Goal: Task Accomplishment & Management: Manage account settings

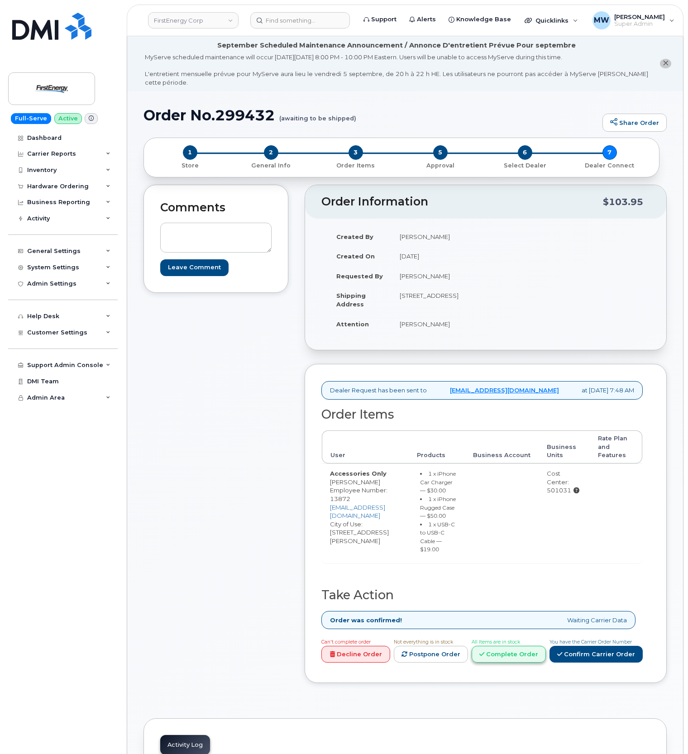
click at [529, 662] on link "Complete Order" at bounding box center [508, 654] width 74 height 17
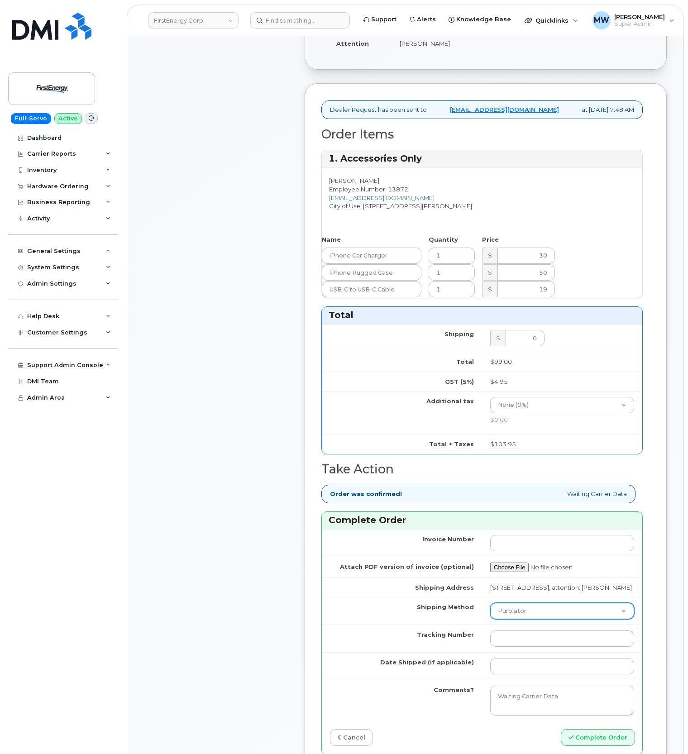
scroll to position [301, 0]
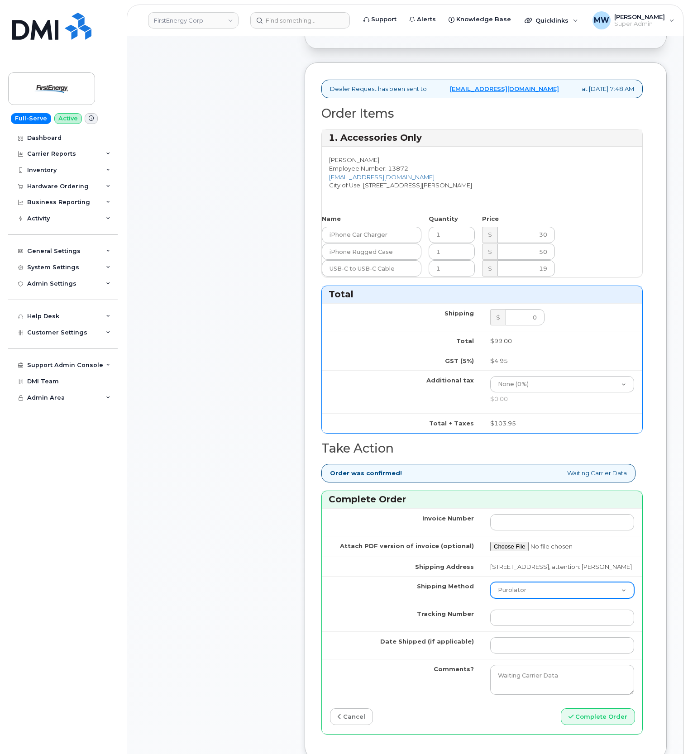
drag, startPoint x: 529, startPoint y: 598, endPoint x: 529, endPoint y: 605, distance: 7.7
click at [529, 598] on select "Purolator UPS FedEx Canada Post Courier Other Drop Off Pick Up" at bounding box center [562, 590] width 144 height 16
select select "UPS"
click at [490, 594] on select "Purolator UPS FedEx Canada Post Courier Other Drop Off Pick Up" at bounding box center [562, 590] width 144 height 16
click at [527, 626] on input "Tracking Number" at bounding box center [562, 617] width 144 height 16
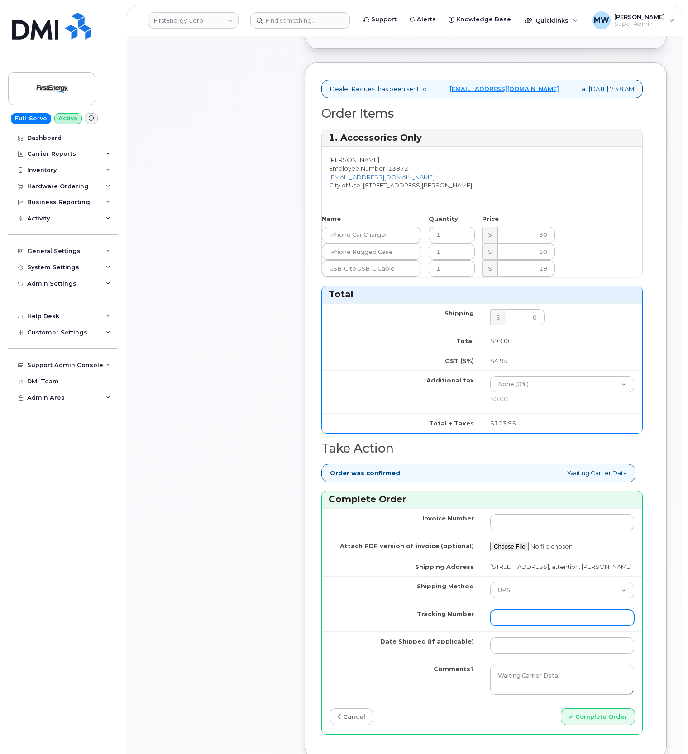
paste input "1Z3W39X63554043371"
type input "1Z3W39X63554043371"
click at [524, 653] on input "Date Shipped (if applicable)" at bounding box center [562, 645] width 144 height 16
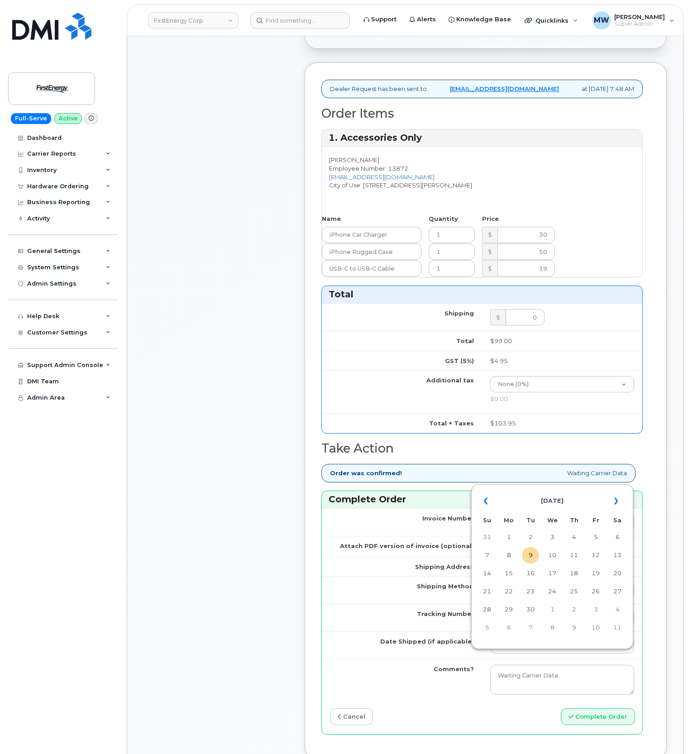
click at [529, 555] on td "9" at bounding box center [530, 555] width 16 height 16
type input "2025-09-09"
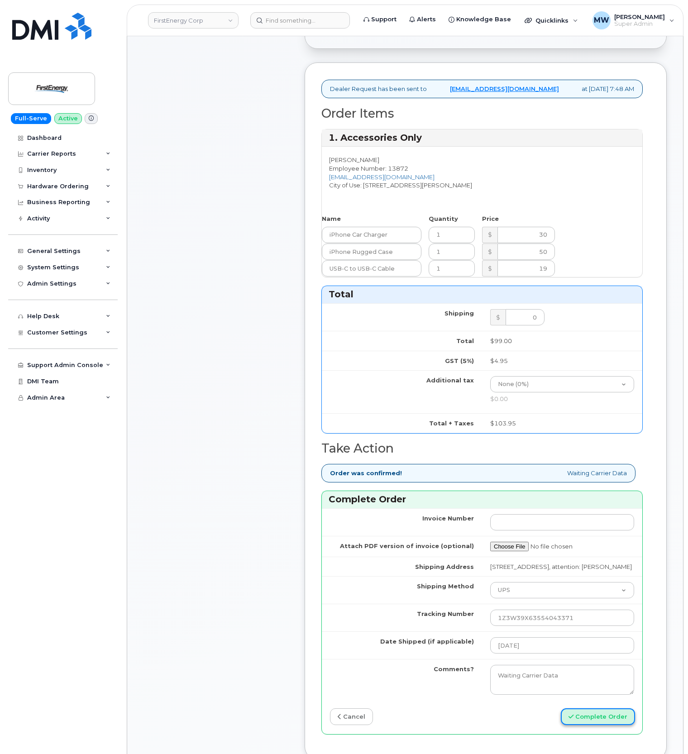
click at [603, 725] on button "Complete Order" at bounding box center [598, 716] width 74 height 17
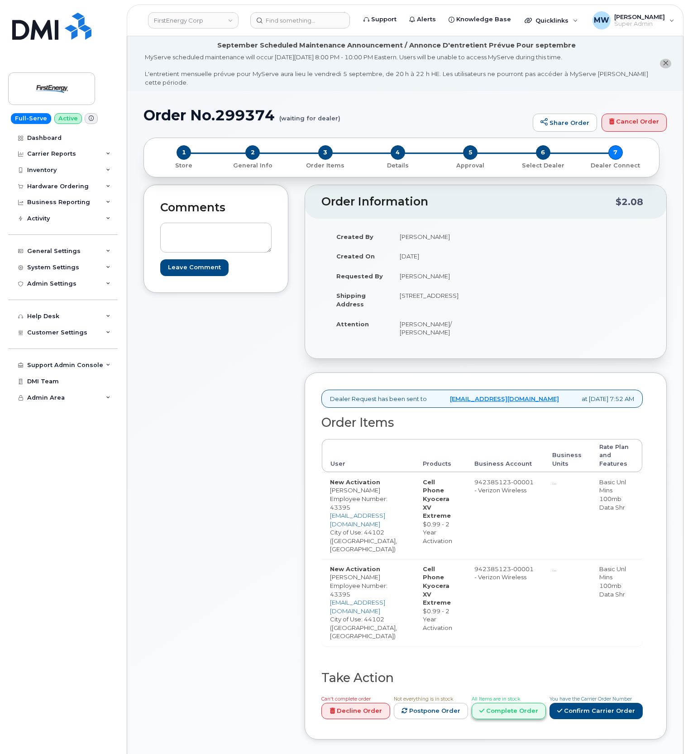
drag, startPoint x: 480, startPoint y: 707, endPoint x: 489, endPoint y: 707, distance: 8.6
click at [489, 707] on link "Complete Order" at bounding box center [508, 711] width 74 height 17
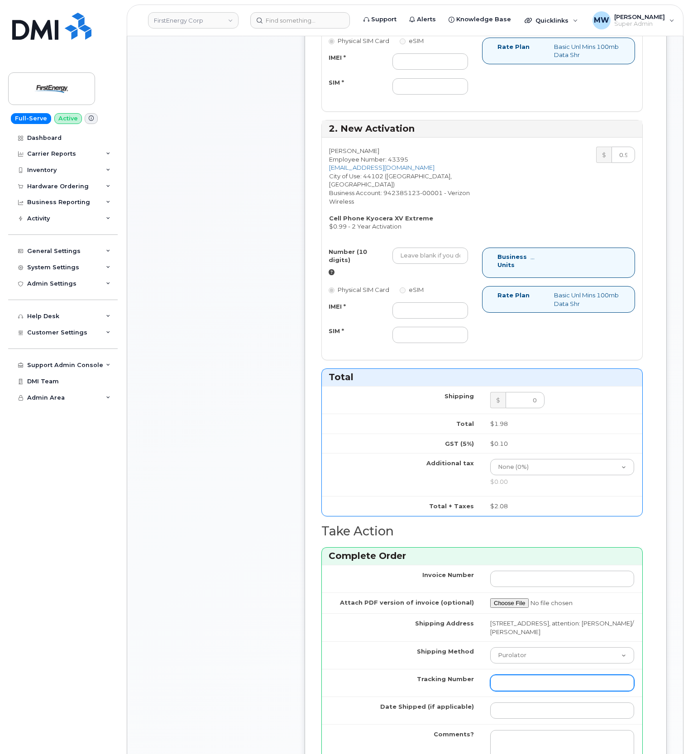
scroll to position [603, 0]
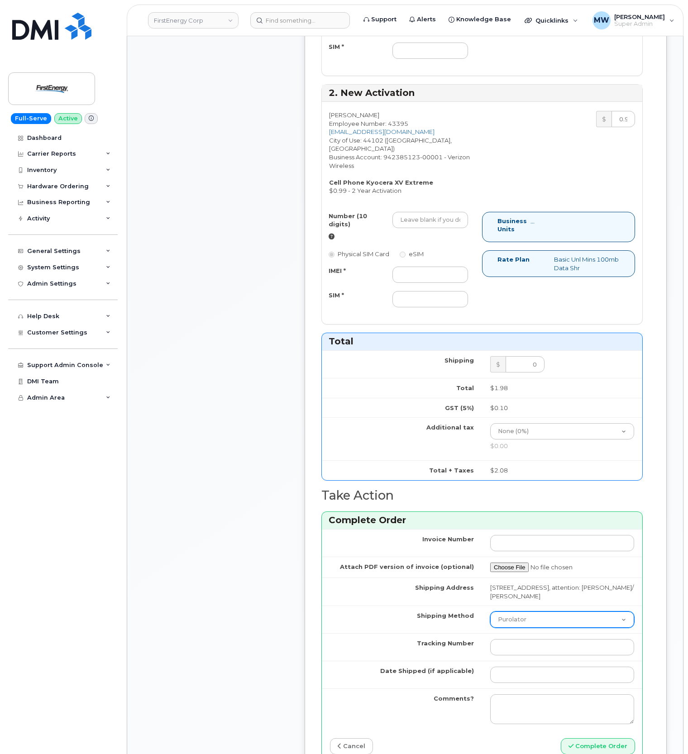
drag, startPoint x: 526, startPoint y: 623, endPoint x: 530, endPoint y: 640, distance: 17.3
click at [526, 623] on select "Purolator UPS FedEx Canada Post Courier Other Drop Off Pick Up" at bounding box center [562, 619] width 144 height 16
click at [523, 625] on select "Purolator UPS FedEx Canada Post Courier Other Drop Off Pick Up" at bounding box center [562, 619] width 144 height 16
select select "UPS"
click at [490, 614] on select "Purolator UPS FedEx Canada Post Courier Other Drop Off Pick Up" at bounding box center [562, 619] width 144 height 16
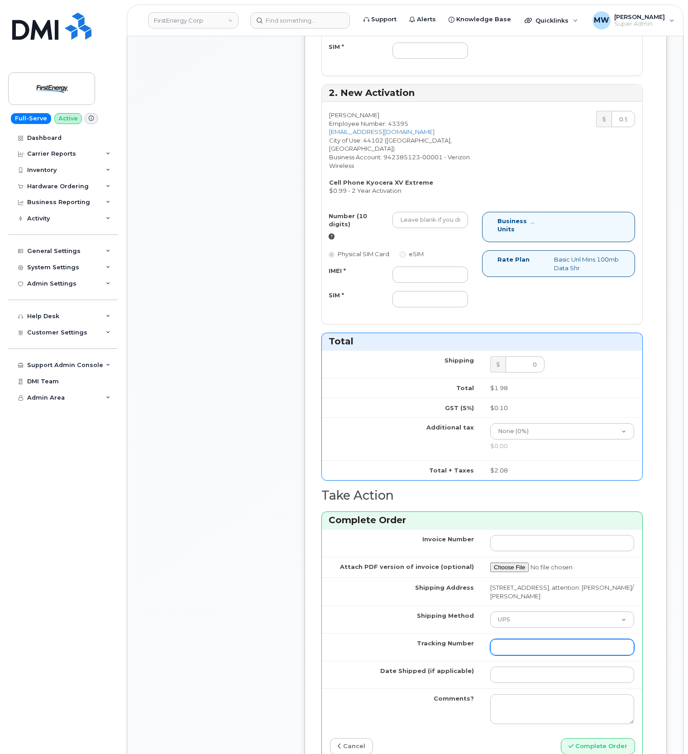
click at [525, 646] on input "Tracking Number" at bounding box center [562, 647] width 144 height 16
paste input "1ZHF1201291560709"
drag, startPoint x: 509, startPoint y: 650, endPoint x: 380, endPoint y: 644, distance: 128.6
click at [380, 644] on tr "Tracking Number 1ZHF12012915607097" at bounding box center [482, 647] width 320 height 28
type input "1ZHF12012915607097"
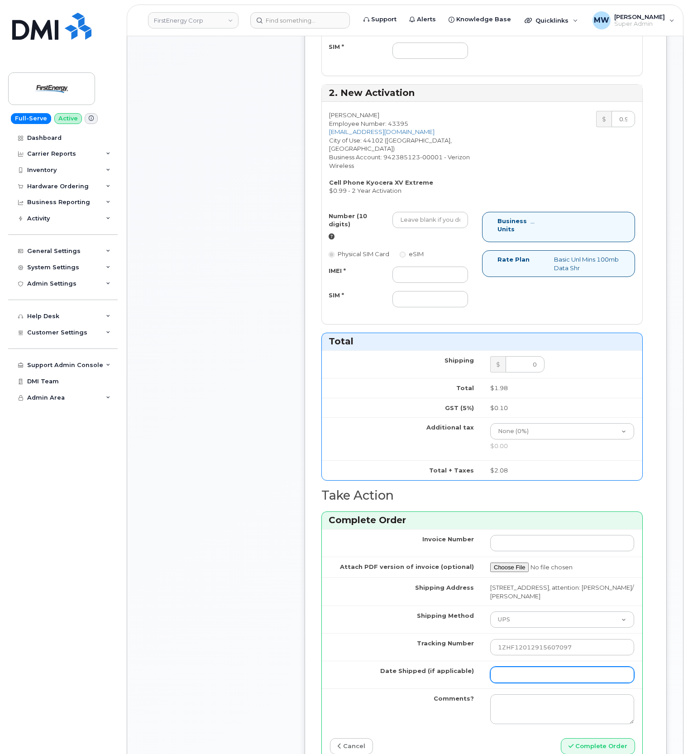
click at [535, 670] on input "Date Shipped (if applicable)" at bounding box center [562, 674] width 144 height 16
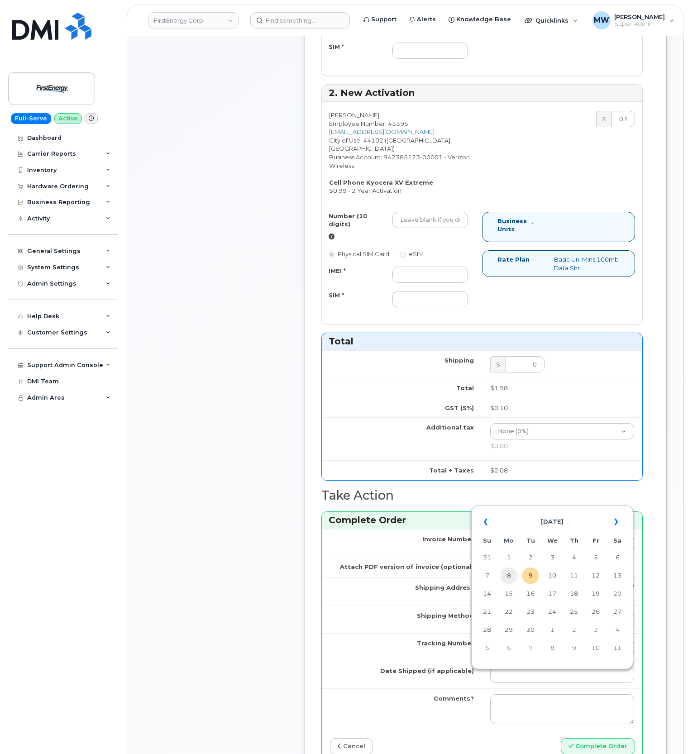
click at [511, 575] on td "8" at bounding box center [508, 575] width 16 height 16
type input "[DATE]"
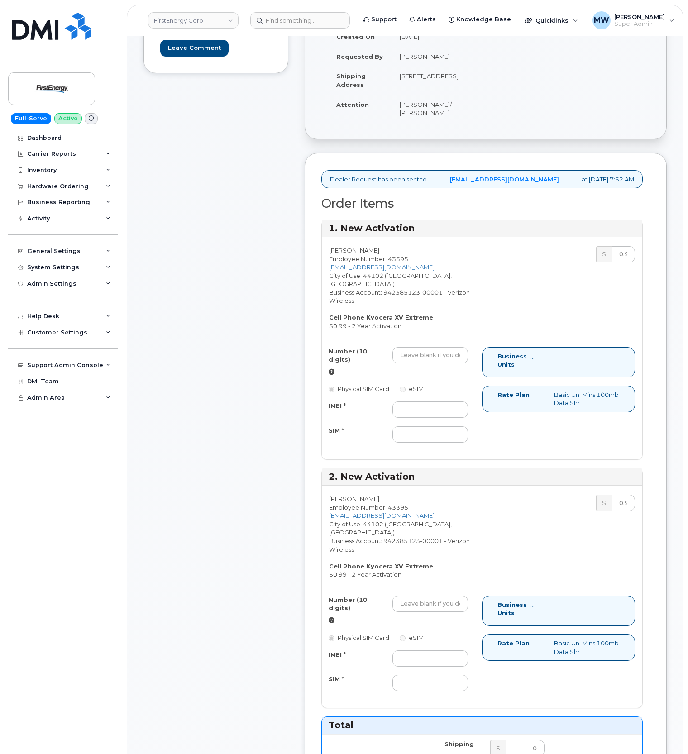
scroll to position [241, 0]
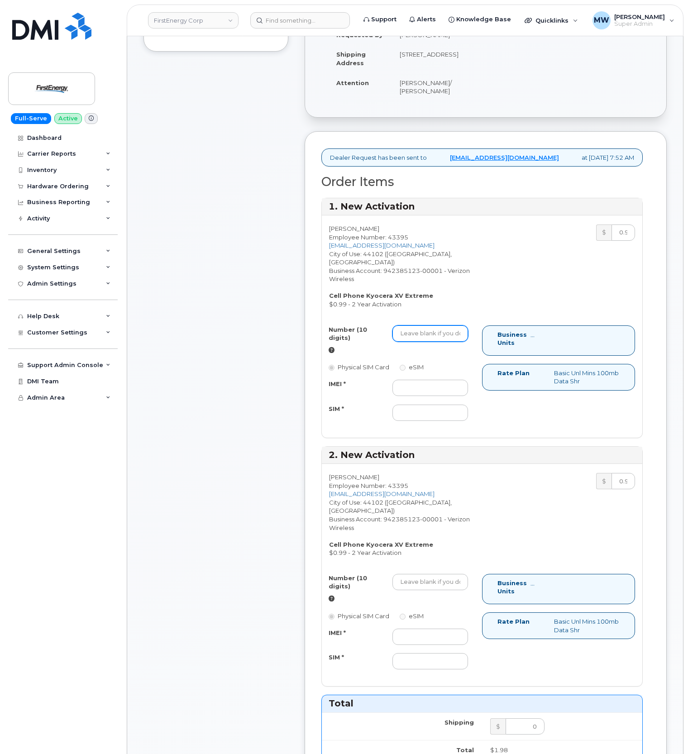
drag, startPoint x: 430, startPoint y: 333, endPoint x: 364, endPoint y: 340, distance: 66.4
click at [430, 333] on input "Number (10 digits)" at bounding box center [430, 333] width 76 height 16
paste input "4409419731"
type input "4409419731"
drag, startPoint x: 440, startPoint y: 387, endPoint x: 417, endPoint y: 388, distance: 23.1
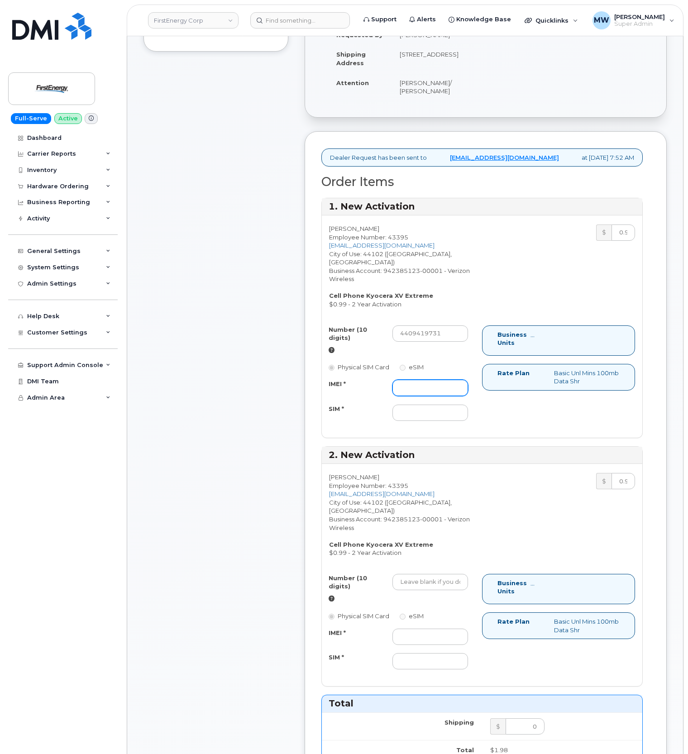
click at [440, 387] on input "IMEI *" at bounding box center [430, 388] width 76 height 16
paste input "016237004007142"
type input "016237004007142"
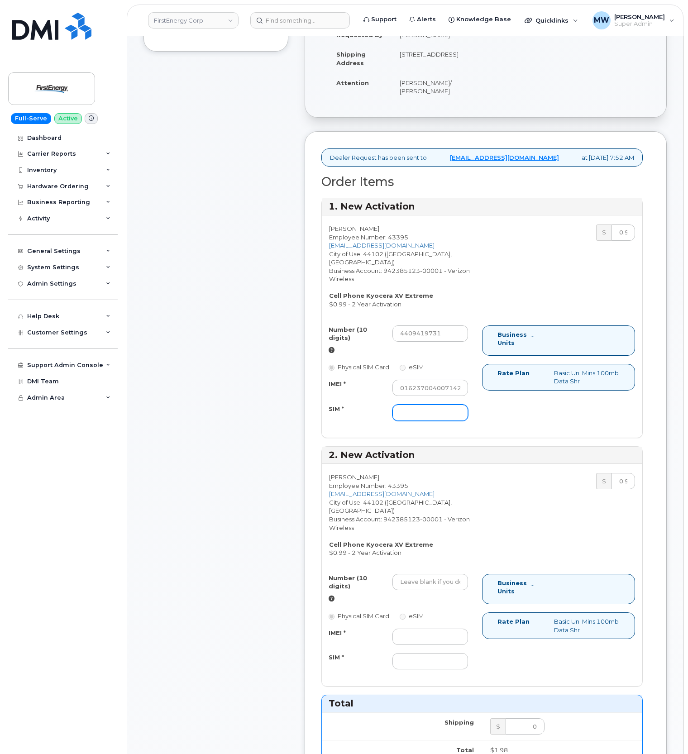
click at [410, 417] on input "SIM *" at bounding box center [430, 412] width 76 height 16
paste input "89148000011175612363"
type input "89148000011175612363"
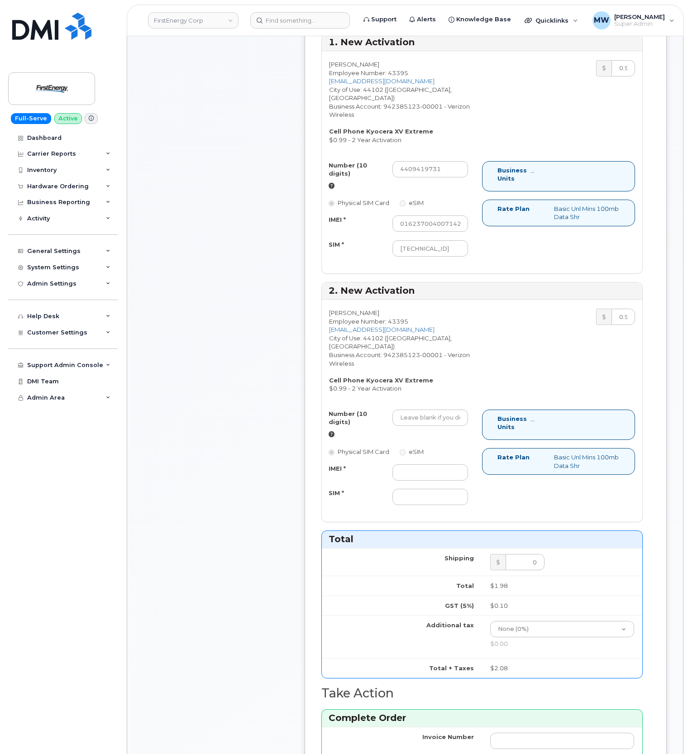
scroll to position [482, 0]
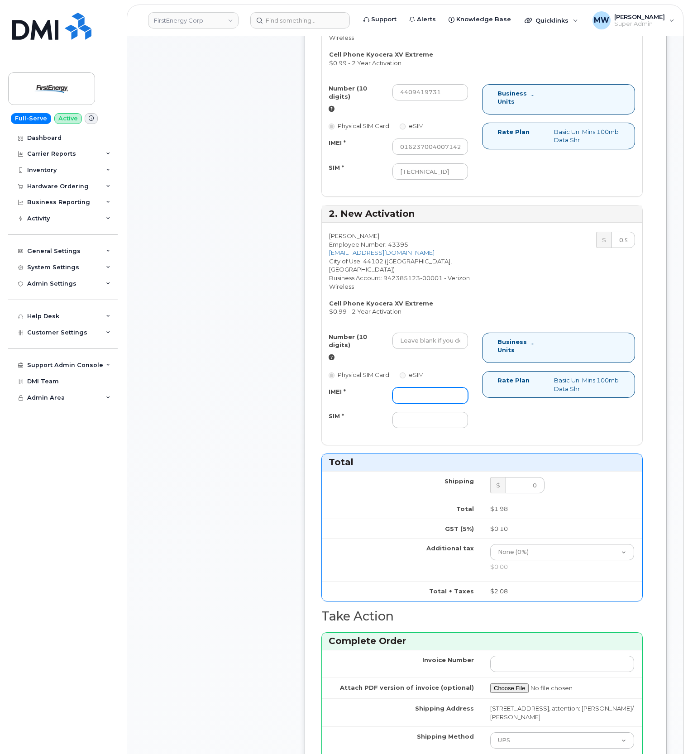
click at [420, 390] on input "IMEI *" at bounding box center [430, 395] width 76 height 16
paste input "016237004014320"
type input "016237004014320"
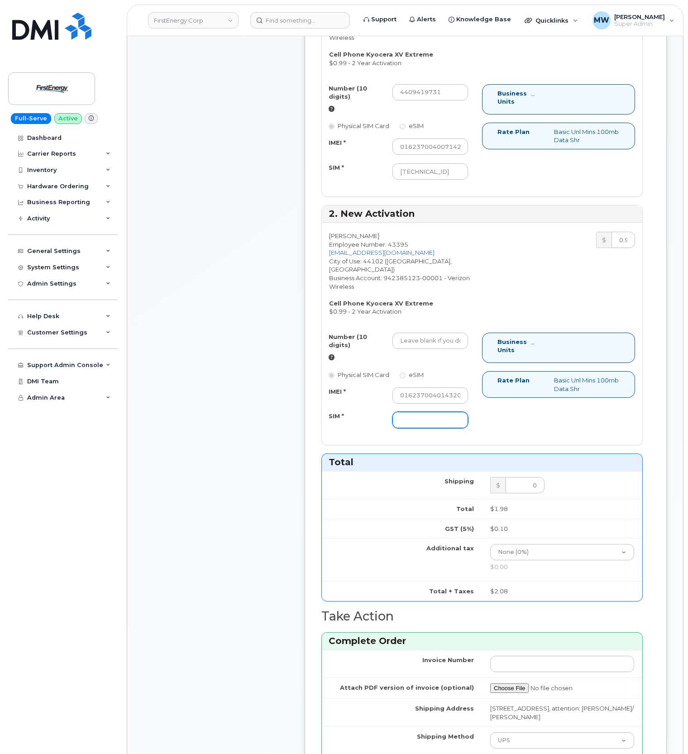
drag, startPoint x: 471, startPoint y: 404, endPoint x: 460, endPoint y: 409, distance: 12.4
click at [471, 412] on div at bounding box center [429, 420] width 89 height 16
drag, startPoint x: 453, startPoint y: 413, endPoint x: 368, endPoint y: 413, distance: 85.1
click at [452, 413] on input "SIM *" at bounding box center [430, 420] width 76 height 16
paste input "89148000011175616018"
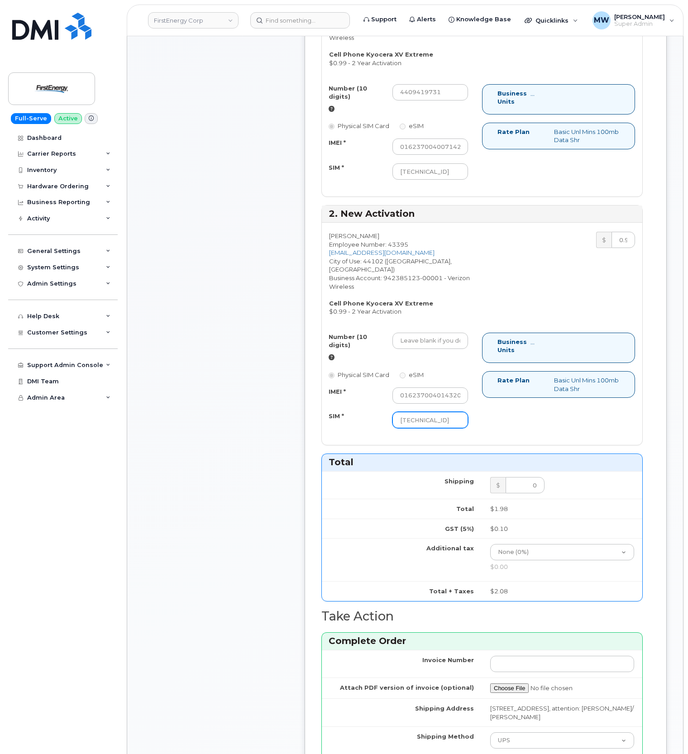
scroll to position [0, 21]
type input "89148000011175616018"
click at [469, 336] on div at bounding box center [429, 341] width 89 height 16
click at [453, 333] on input "Number (10 digits)" at bounding box center [430, 341] width 76 height 16
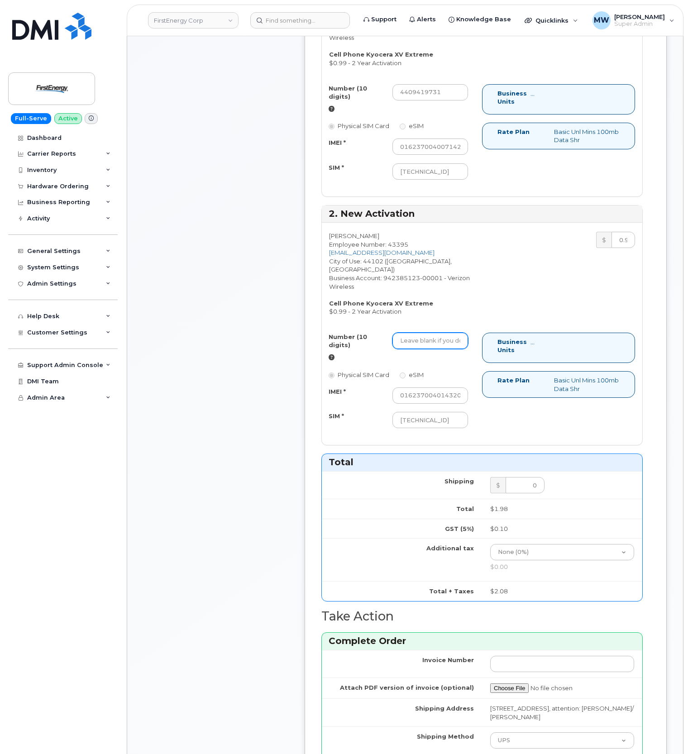
paste input "4409419491"
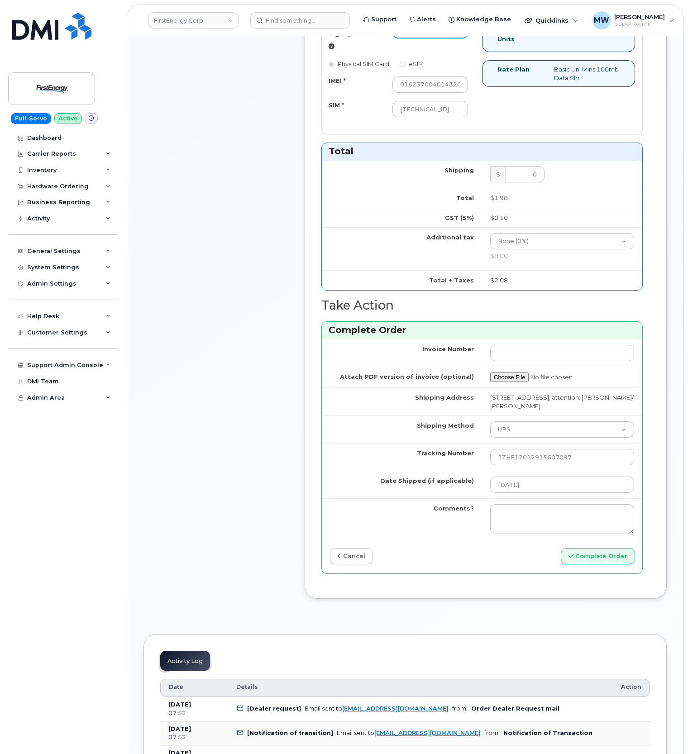
scroll to position [844, 0]
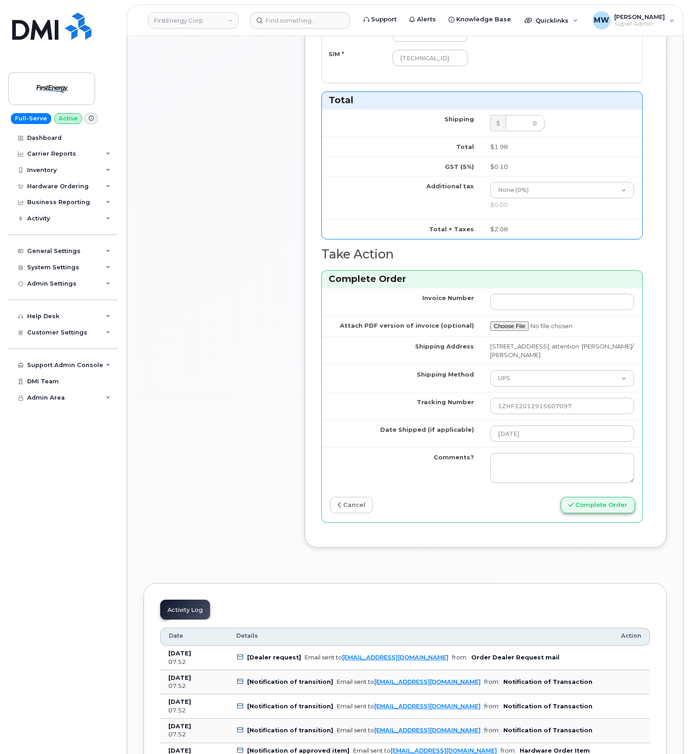
type input "4409419491"
drag, startPoint x: 585, startPoint y: 504, endPoint x: 572, endPoint y: 499, distance: 13.6
click at [585, 505] on button "Complete Order" at bounding box center [598, 505] width 74 height 17
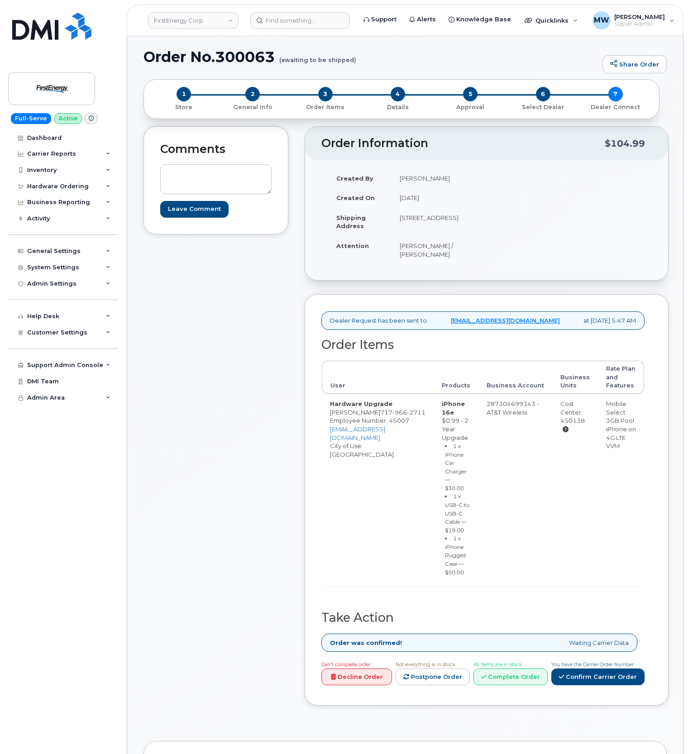
scroll to position [241, 0]
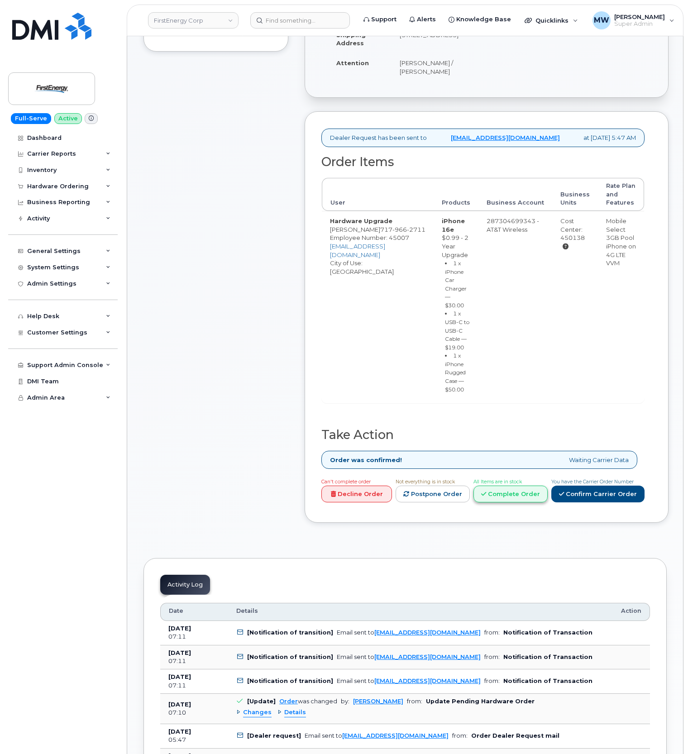
click at [517, 499] on link "Complete Order" at bounding box center [510, 493] width 74 height 17
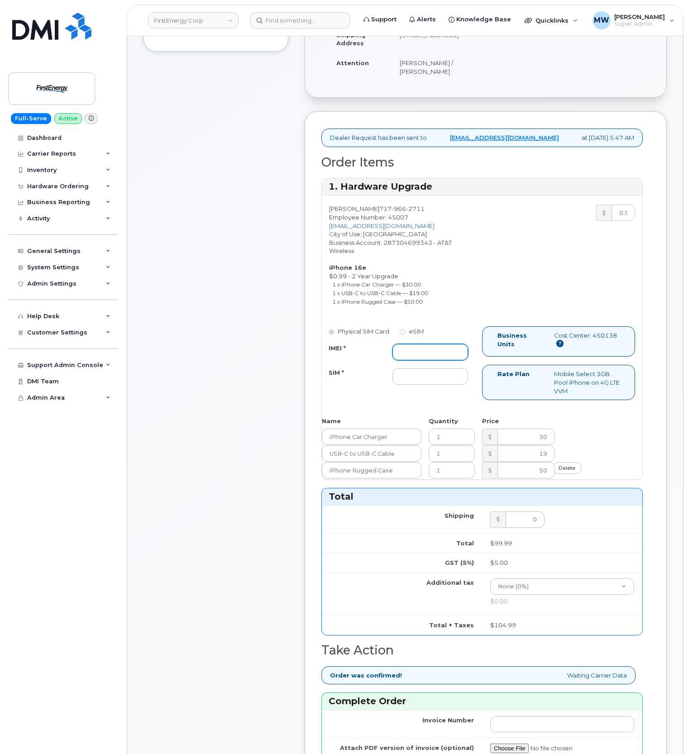
drag, startPoint x: 427, startPoint y: 362, endPoint x: 382, endPoint y: 357, distance: 45.5
click at [427, 360] on input "IMEI *" at bounding box center [430, 352] width 76 height 16
paste input "351379439911143"
type input "351379439911143"
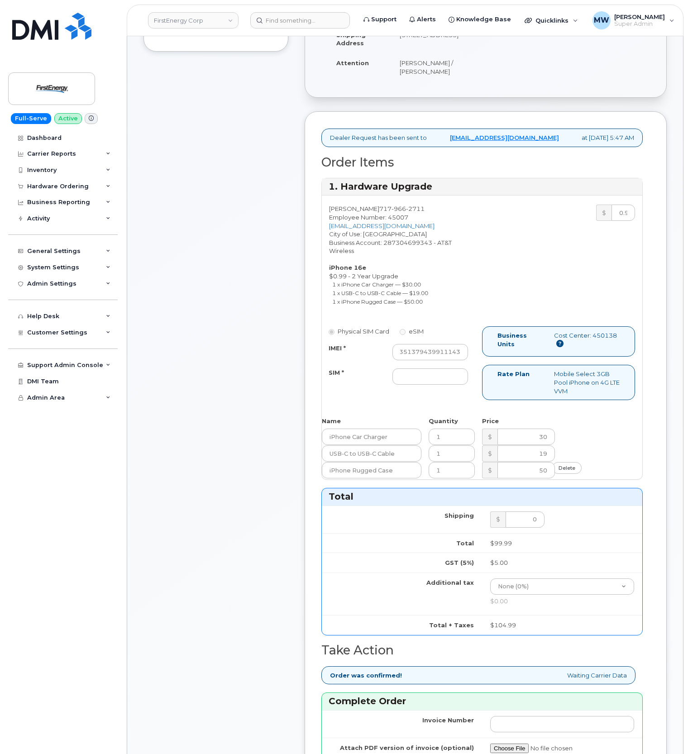
scroll to position [0, 0]
click at [422, 384] on input "SIM *" at bounding box center [430, 376] width 76 height 16
paste input "89043052010008889624034814333605"
type input "89043052010008889624034814333605"
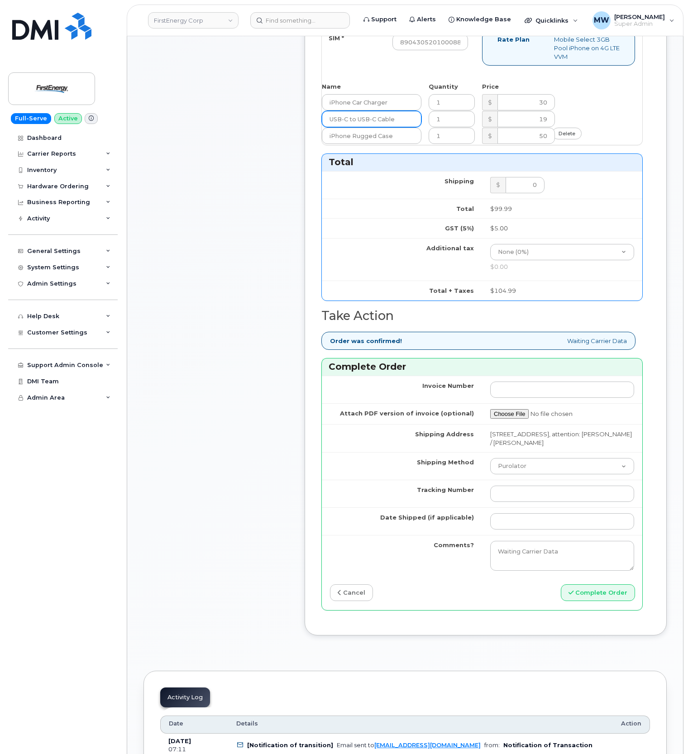
scroll to position [603, 0]
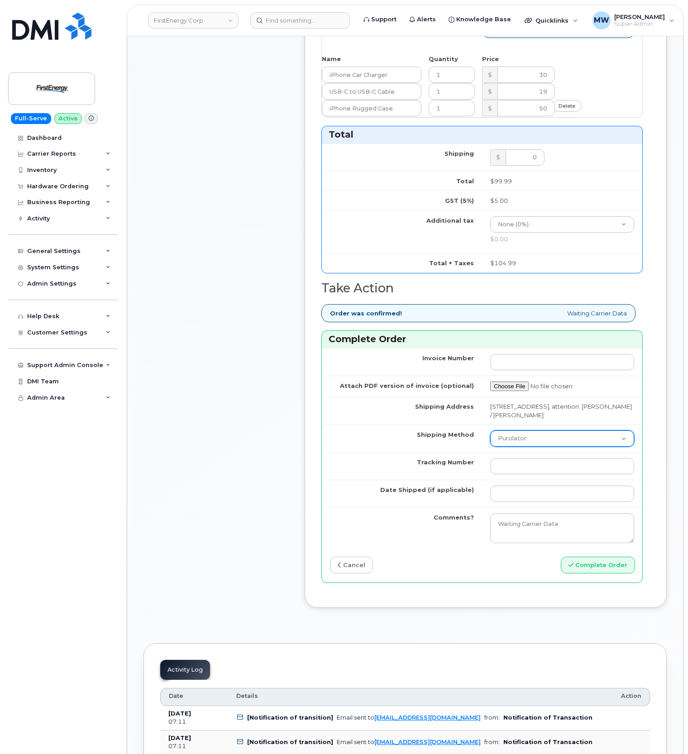
click at [515, 447] on select "Purolator UPS FedEx Canada Post Courier Other Drop Off Pick Up" at bounding box center [562, 438] width 144 height 16
select select "UPS"
click at [490, 447] on select "Purolator UPS FedEx Canada Post Courier Other Drop Off Pick Up" at bounding box center [562, 438] width 144 height 16
click at [515, 474] on input "Tracking Number" at bounding box center [562, 466] width 144 height 16
paste input "1ZH4K6591310082028(UPS)"
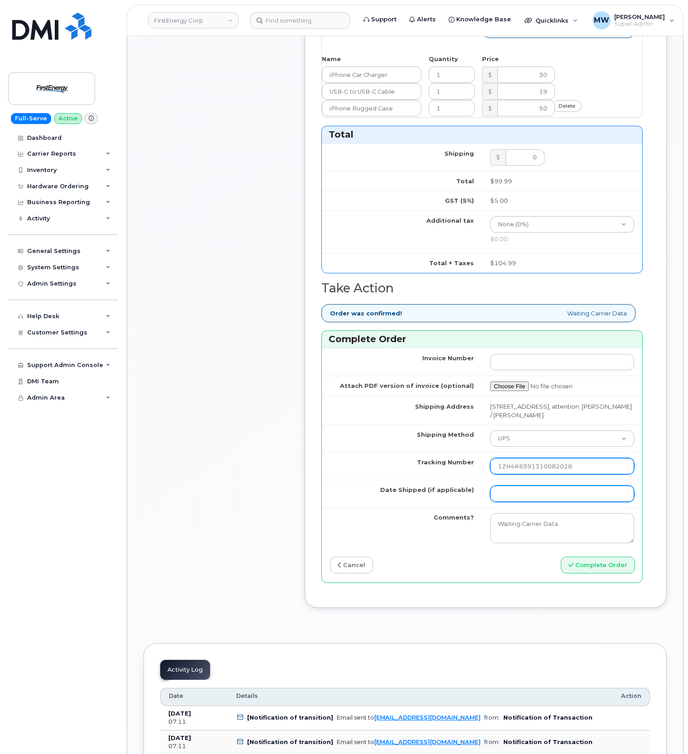
type input "1ZH4K6591310082028"
click at [537, 502] on input "Date Shipped (if applicable)" at bounding box center [562, 493] width 144 height 16
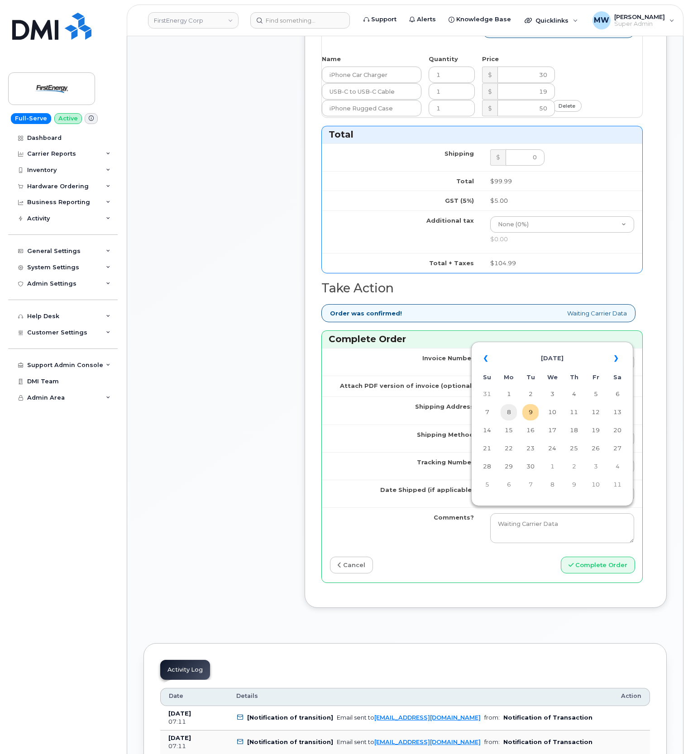
click at [507, 407] on td "8" at bounding box center [508, 412] width 16 height 16
type input "2025-09-08"
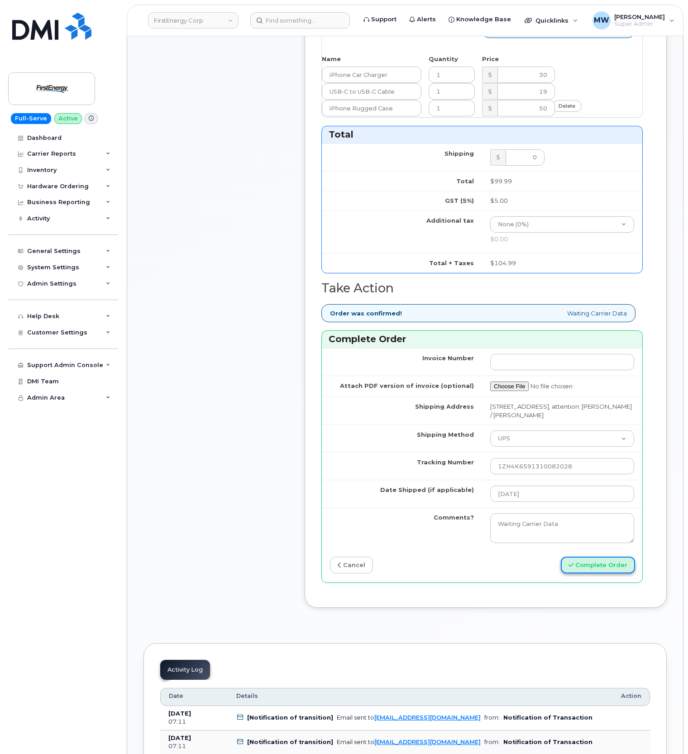
click at [599, 573] on button "Complete Order" at bounding box center [598, 564] width 74 height 17
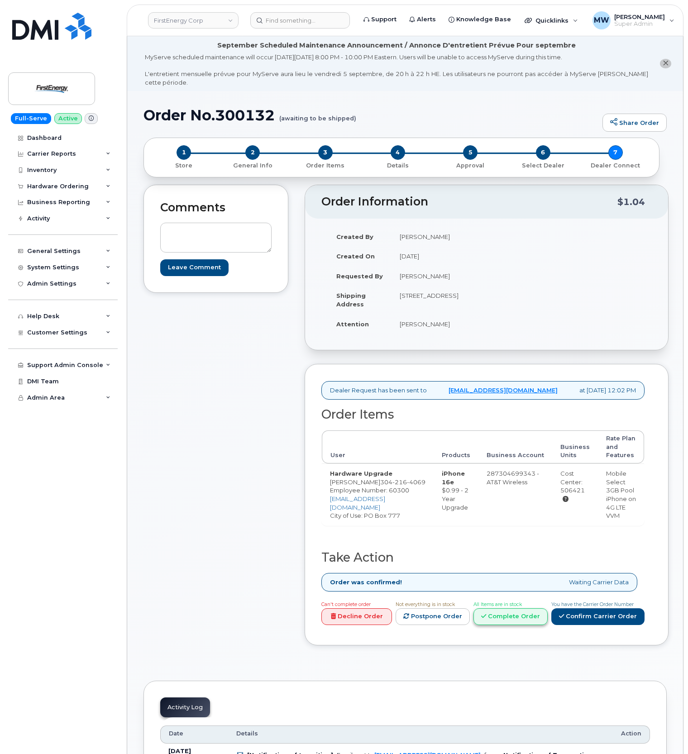
click at [530, 618] on link "Complete Order" at bounding box center [510, 616] width 74 height 17
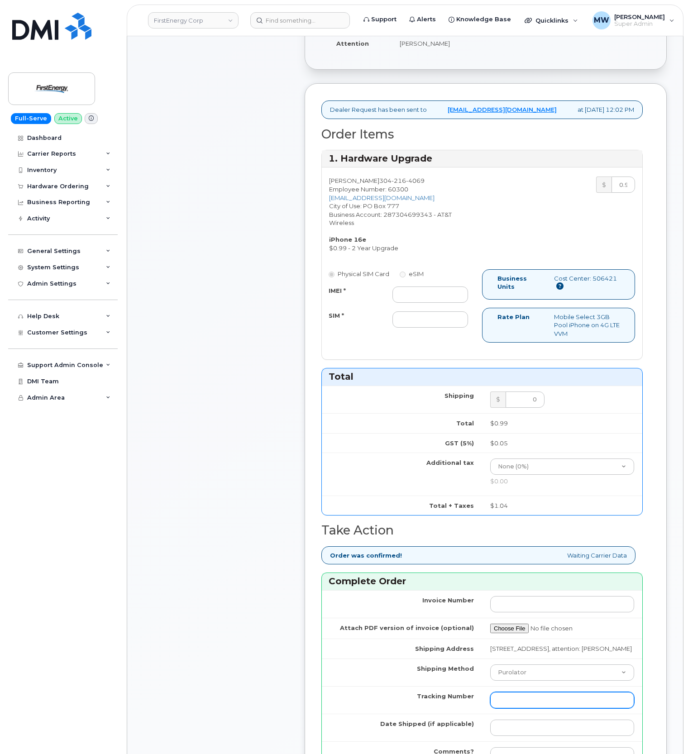
scroll to position [301, 0]
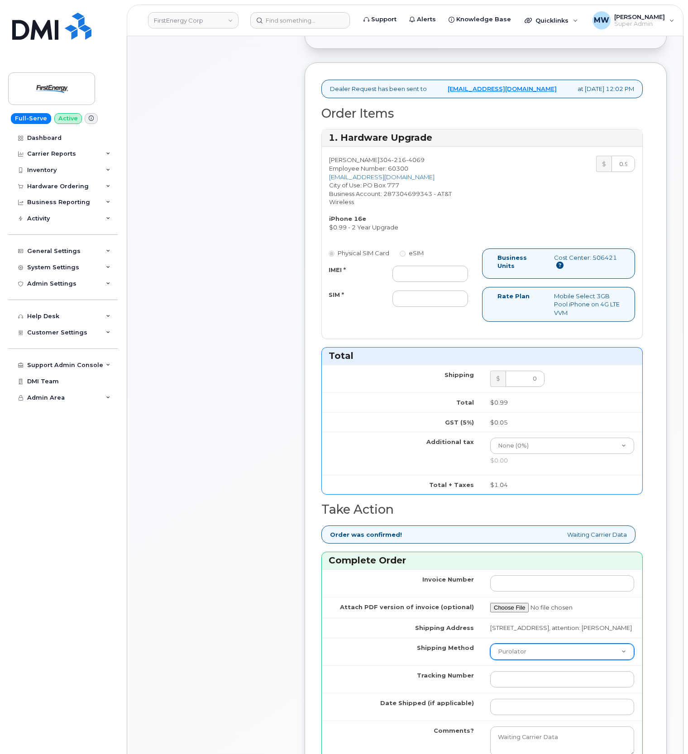
drag, startPoint x: 517, startPoint y: 660, endPoint x: 520, endPoint y: 677, distance: 17.9
click at [517, 660] on select "Purolator UPS FedEx Canada Post Courier Other Drop Off Pick Up" at bounding box center [562, 651] width 144 height 16
click at [509, 660] on select "Purolator UPS FedEx Canada Post Courier Other Drop Off Pick Up" at bounding box center [562, 651] width 144 height 16
select select "UPS"
click at [490, 656] on select "Purolator UPS FedEx Canada Post Courier Other Drop Off Pick Up" at bounding box center [562, 651] width 144 height 16
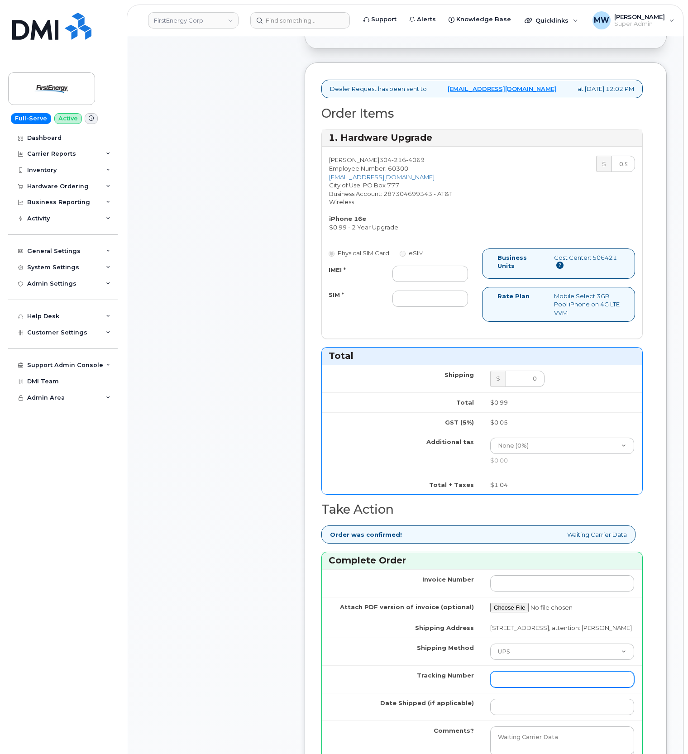
click at [514, 687] on input "Tracking Number" at bounding box center [562, 679] width 144 height 16
paste input "1ZH4K6591339029587"
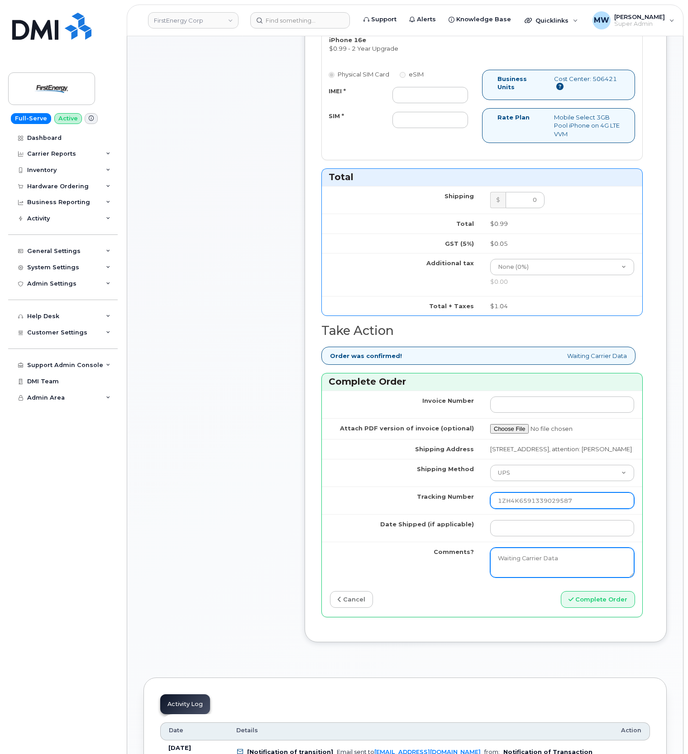
scroll to position [482, 0]
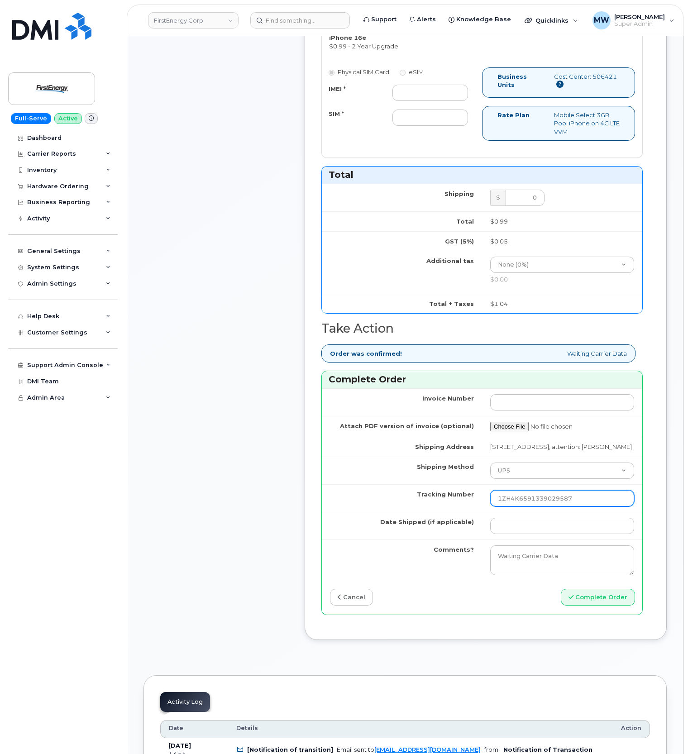
type input "1ZH4K6591339029587"
click at [513, 539] on td at bounding box center [562, 526] width 160 height 28
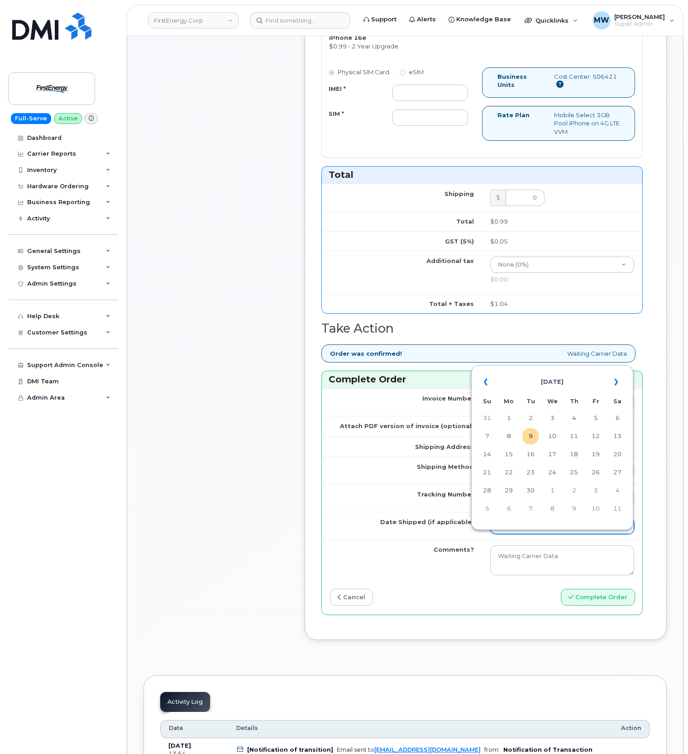
click at [513, 534] on input "Date Shipped (if applicable)" at bounding box center [562, 526] width 144 height 16
click at [534, 435] on td "9" at bounding box center [530, 436] width 16 height 16
type input "[DATE]"
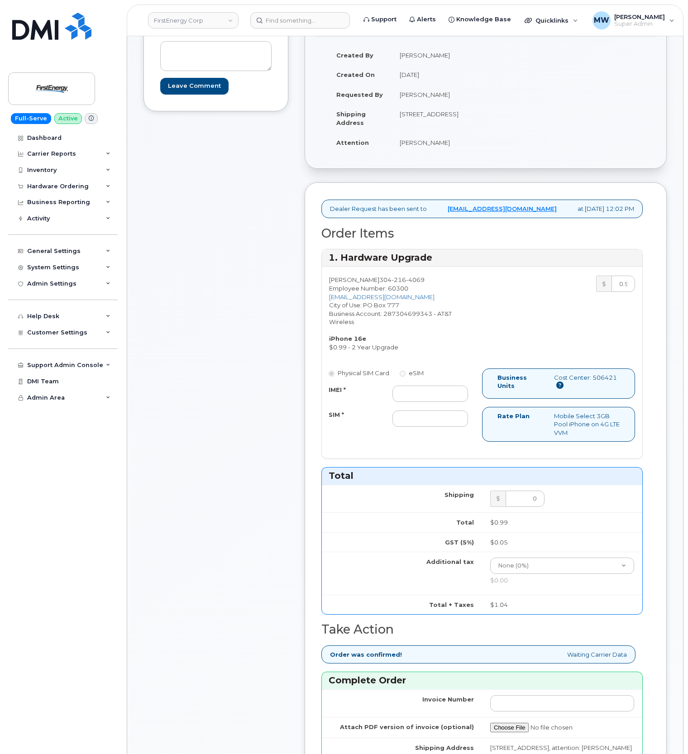
scroll to position [181, 0]
drag, startPoint x: 414, startPoint y: 393, endPoint x: 337, endPoint y: 405, distance: 78.8
click at [414, 393] on input "IMEI *" at bounding box center [430, 394] width 76 height 16
paste input "351379439012207"
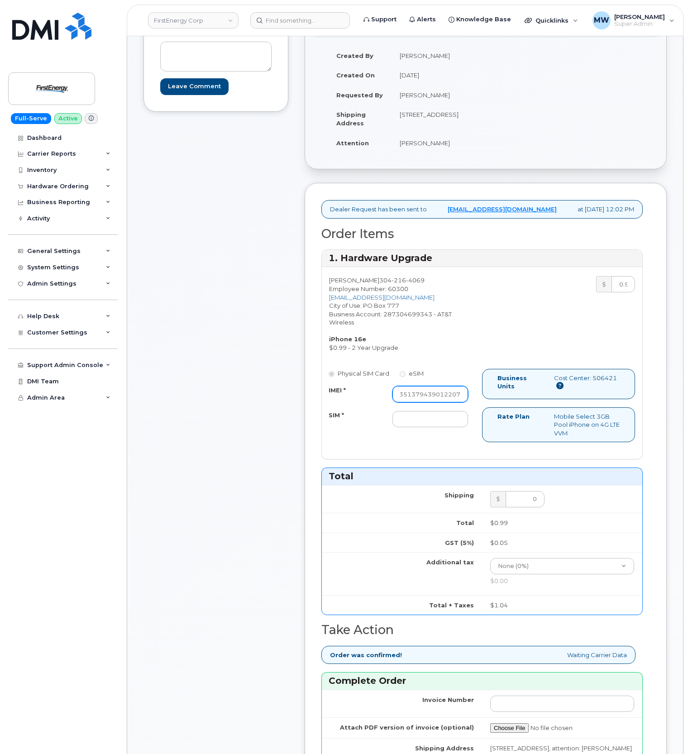
type input "351379439012207"
click at [400, 415] on input "SIM *" at bounding box center [430, 419] width 76 height 16
paste input "89043052010008889624031605160385"
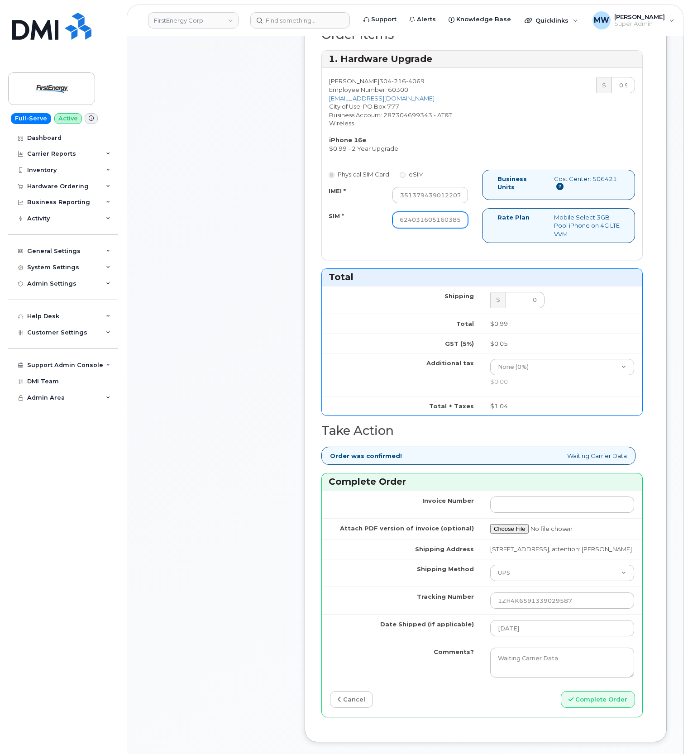
scroll to position [603, 0]
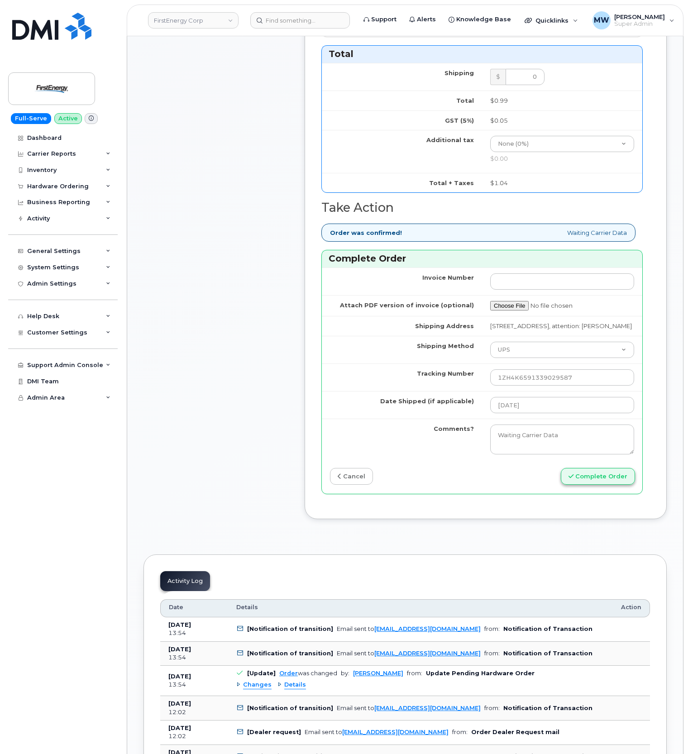
type input "89043052010008889624031605160385"
click at [602, 485] on button "Complete Order" at bounding box center [598, 476] width 74 height 17
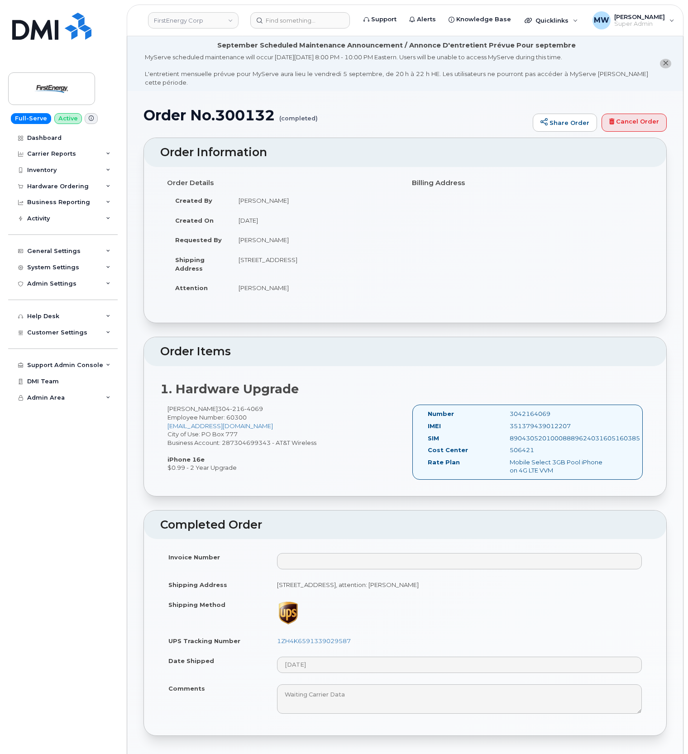
drag, startPoint x: 44, startPoint y: 187, endPoint x: 44, endPoint y: 200, distance: 12.7
click at [44, 187] on div "Hardware Ordering" at bounding box center [58, 186] width 62 height 7
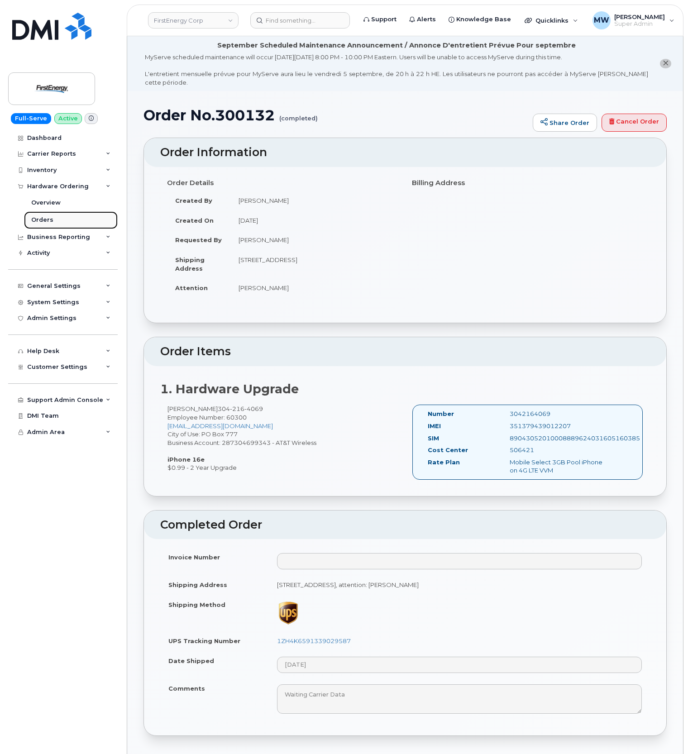
click at [38, 213] on link "Orders" at bounding box center [71, 219] width 94 height 17
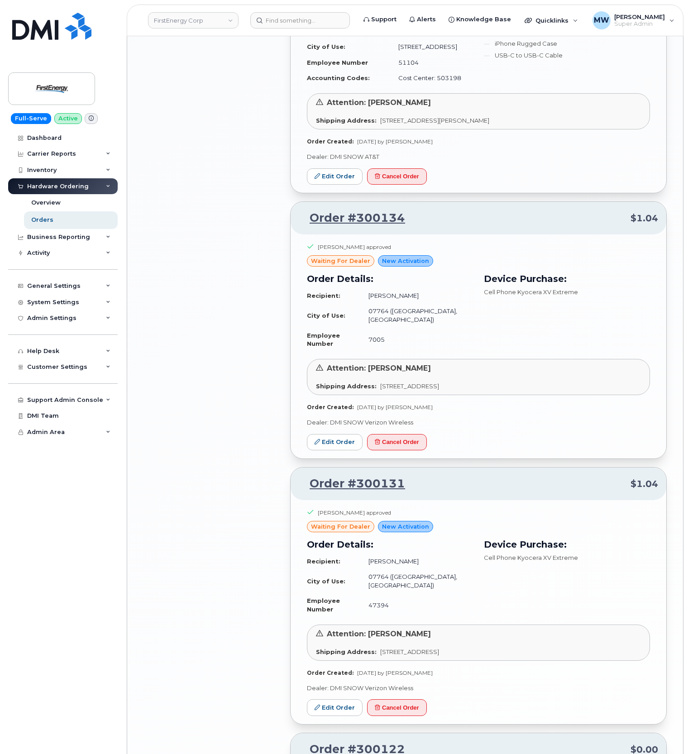
scroll to position [1533, 0]
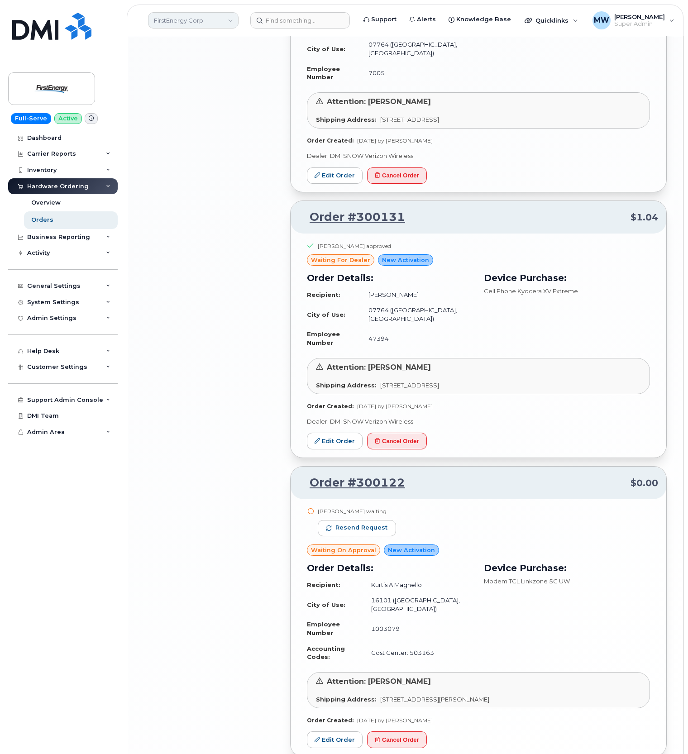
click at [228, 17] on link "FirstEnergy Corp" at bounding box center [193, 20] width 90 height 16
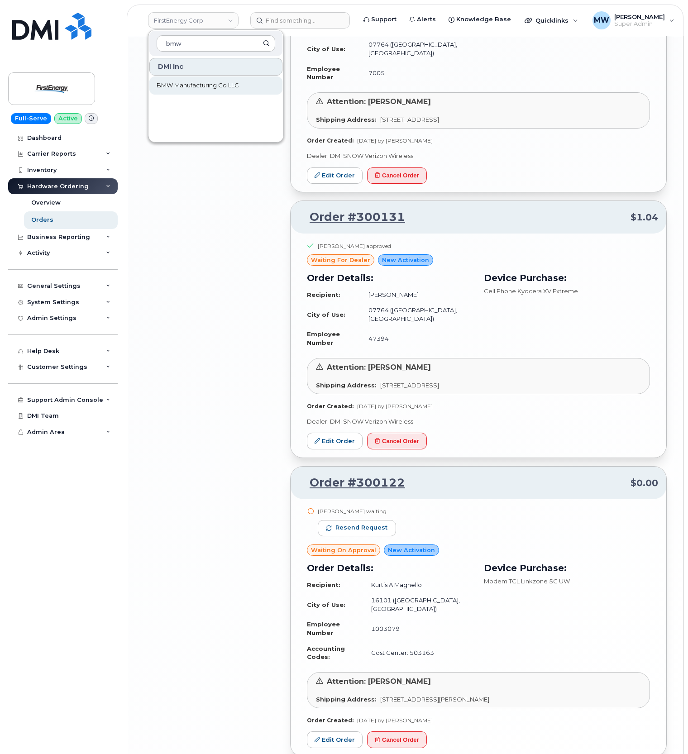
type input "bmw"
click at [183, 87] on span "BMW Manufacturing Co LLC" at bounding box center [198, 85] width 82 height 9
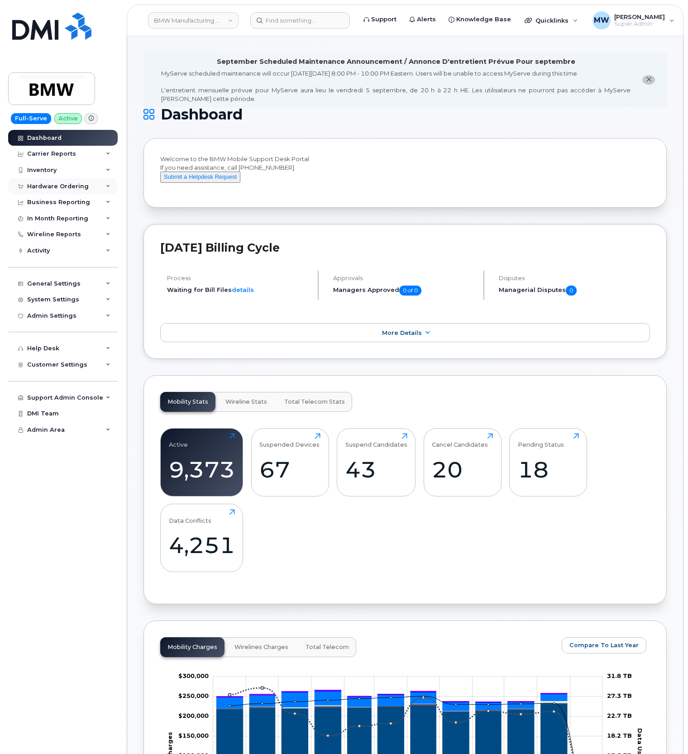
click at [61, 188] on div "Hardware Ordering" at bounding box center [58, 186] width 62 height 7
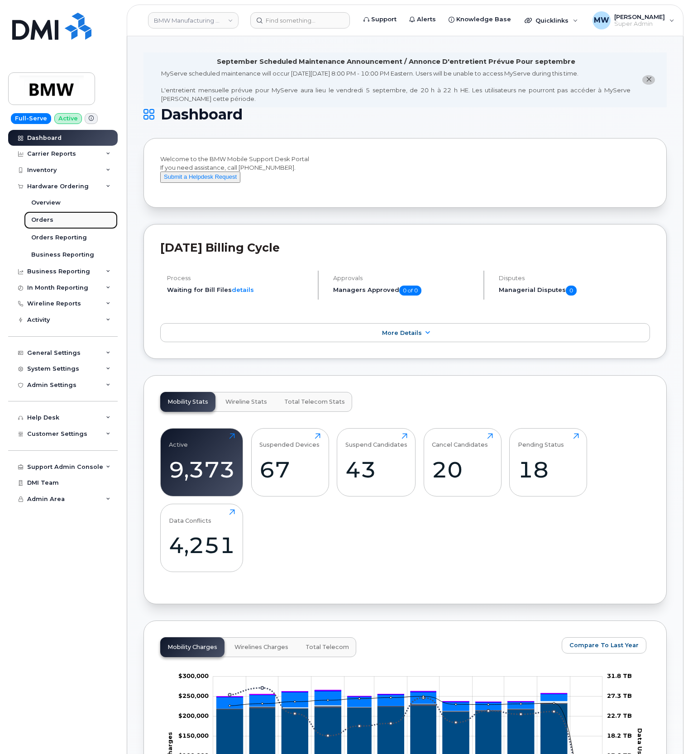
click at [58, 223] on link "Orders" at bounding box center [71, 219] width 94 height 17
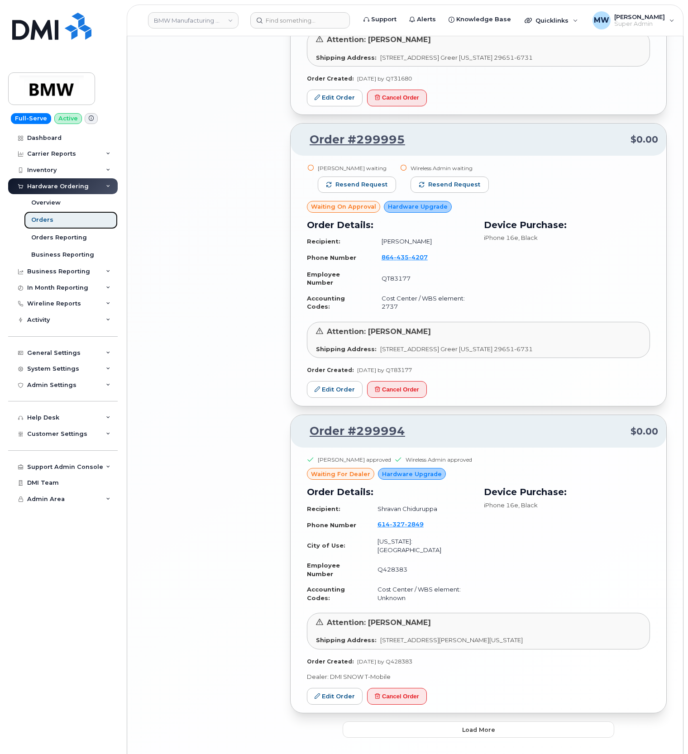
scroll to position [1448, 0]
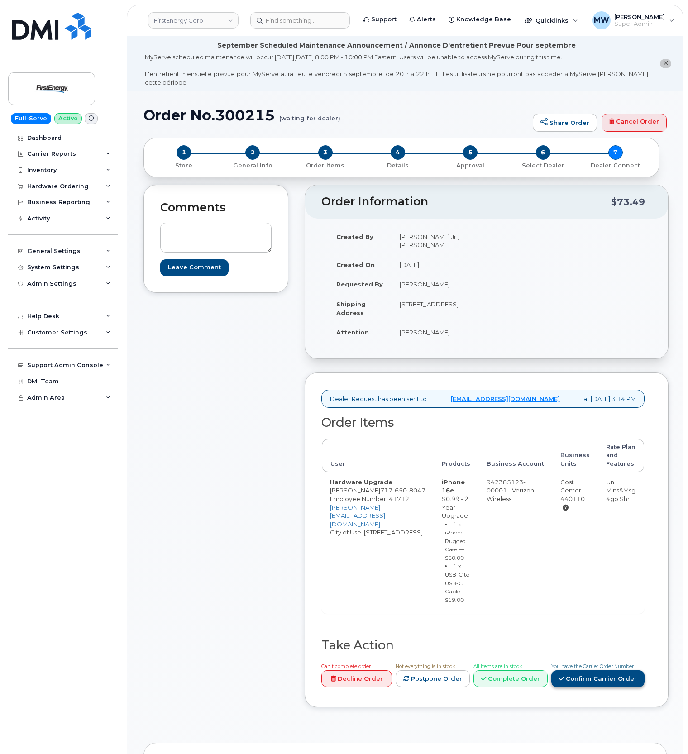
click at [582, 670] on link "Confirm Carrier Order" at bounding box center [597, 678] width 93 height 17
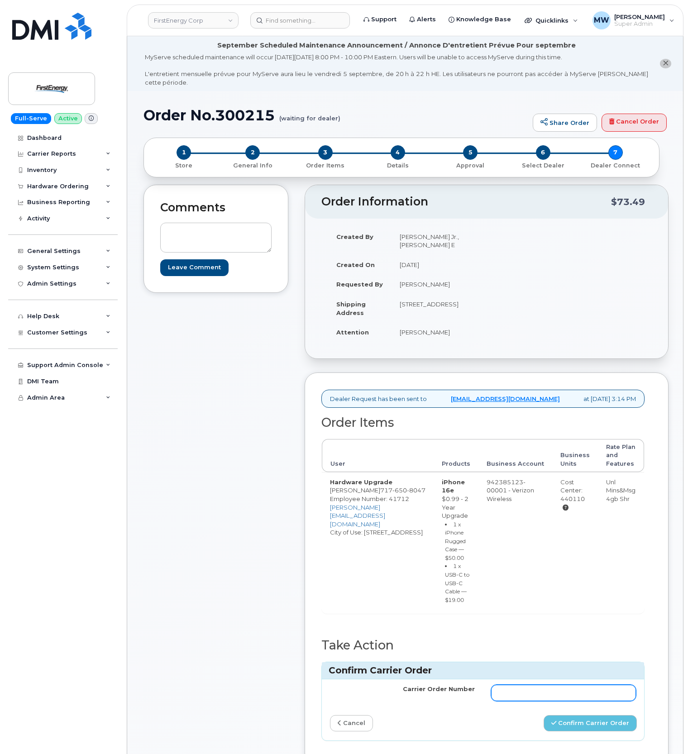
click at [580, 685] on input "Carrier Order Number" at bounding box center [563, 693] width 145 height 16
paste input "MB3000592528980"
type input "MB3000592528980"
click at [619, 715] on button "Confirm Carrier Order" at bounding box center [589, 723] width 93 height 17
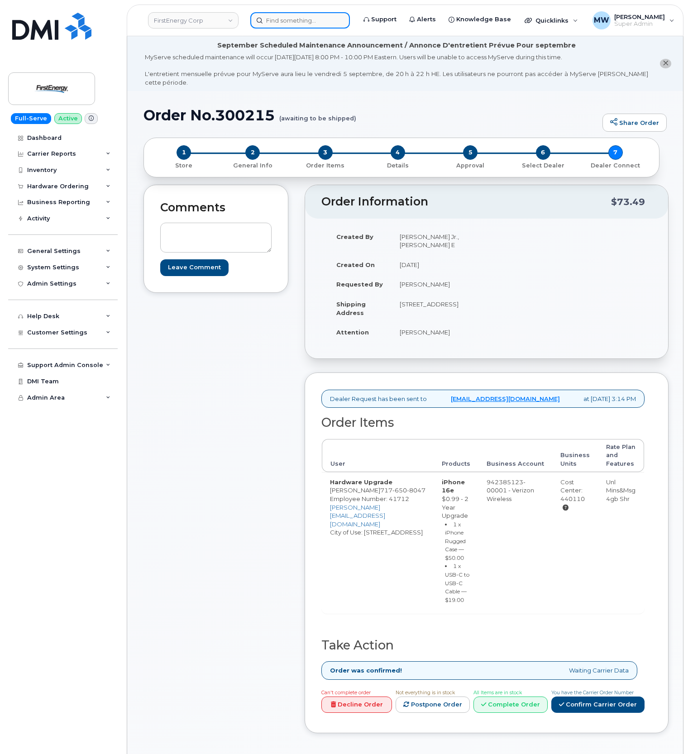
click at [318, 21] on input at bounding box center [300, 20] width 100 height 16
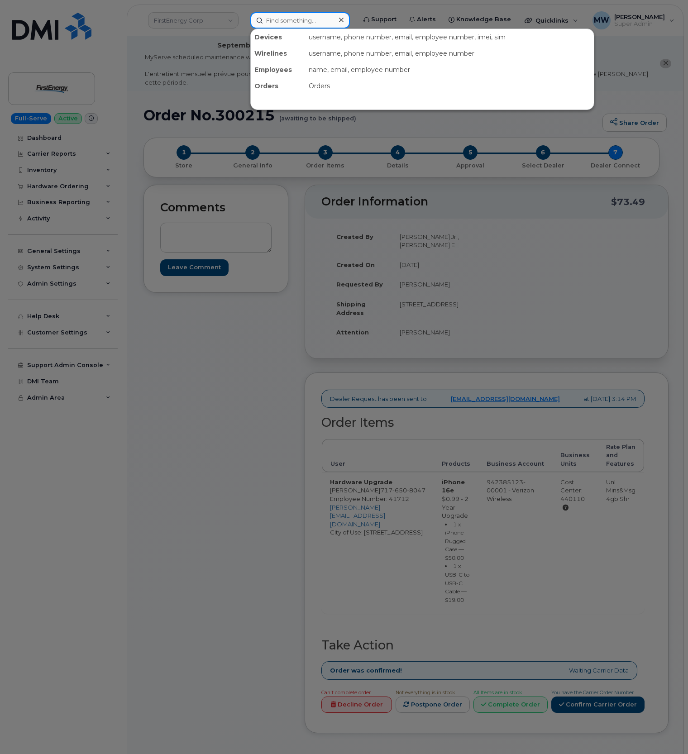
paste input "[PHONE_NUMBER]"
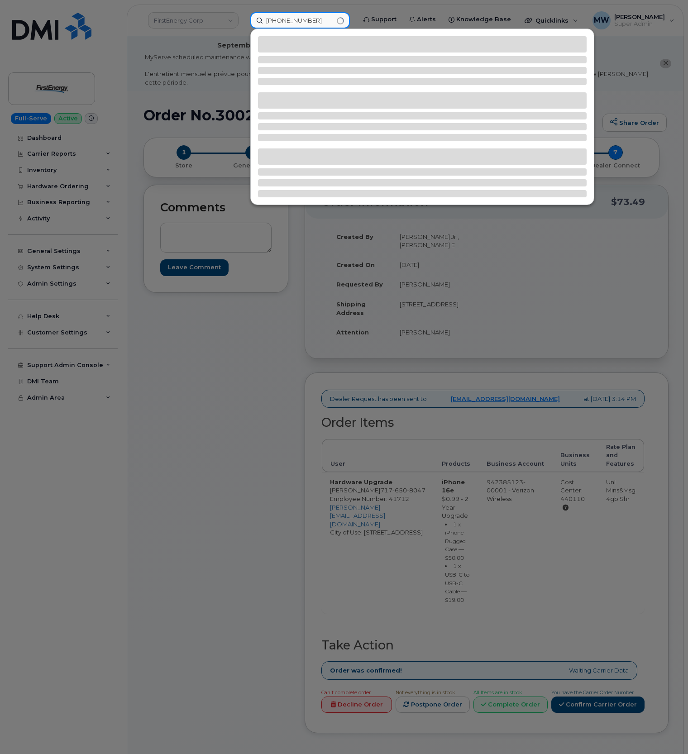
type input "[PHONE_NUMBER]"
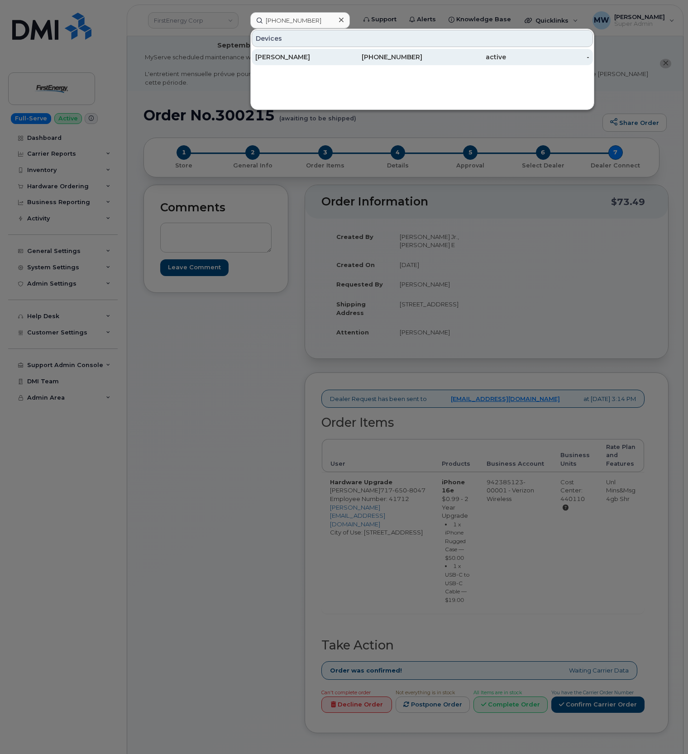
click at [305, 63] on div "[PERSON_NAME]" at bounding box center [297, 57] width 84 height 16
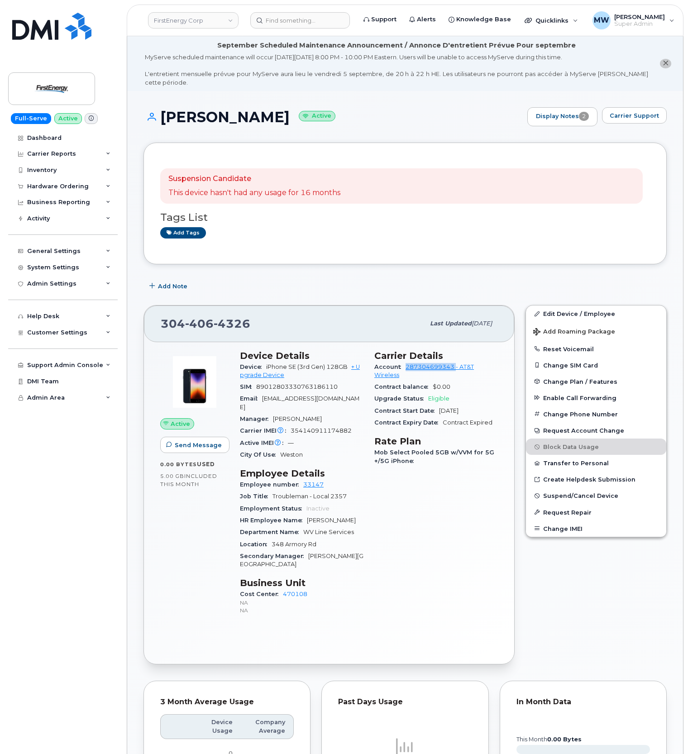
drag, startPoint x: 402, startPoint y: 359, endPoint x: 455, endPoint y: 362, distance: 53.0
click at [455, 362] on div "Account 287304699343 - AT&T Wireless" at bounding box center [436, 371] width 124 height 20
copy link "287304699343"
click at [290, 21] on input at bounding box center [300, 20] width 100 height 16
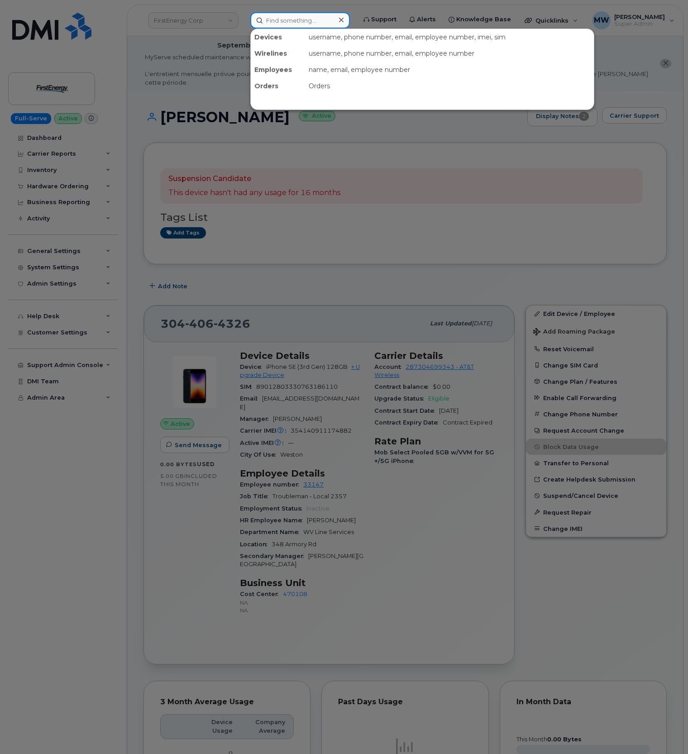
paste input "3307154179"
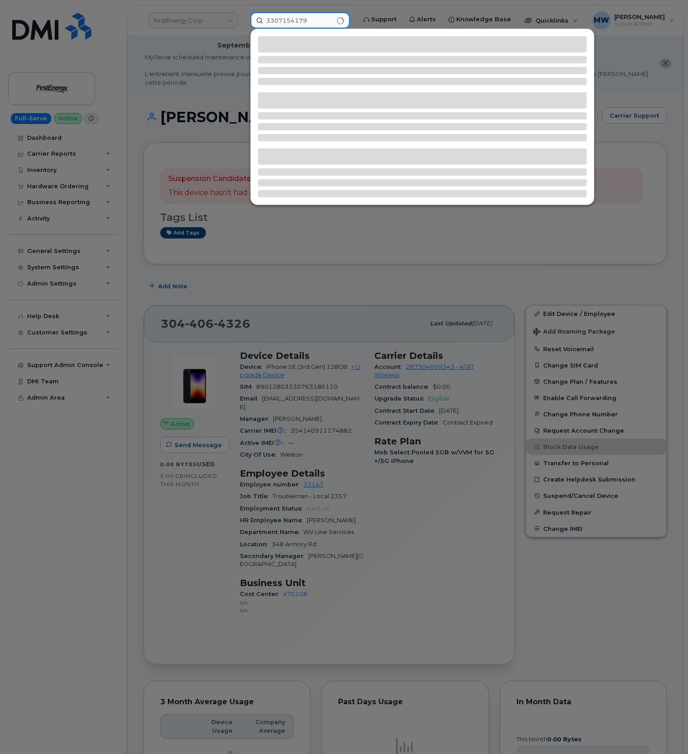
type input "3307154179"
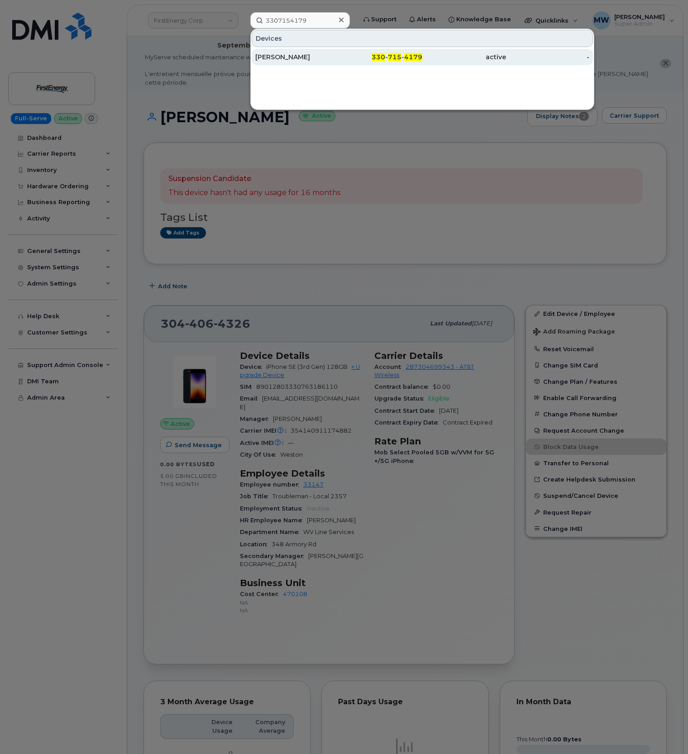
click at [399, 58] on span "715" at bounding box center [395, 57] width 14 height 8
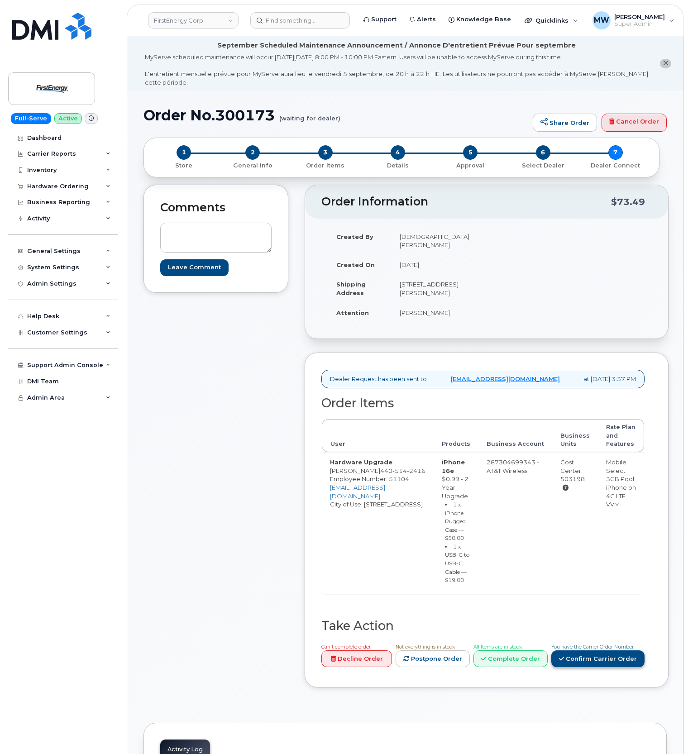
click at [629, 650] on link "Confirm Carrier Order" at bounding box center [597, 658] width 93 height 17
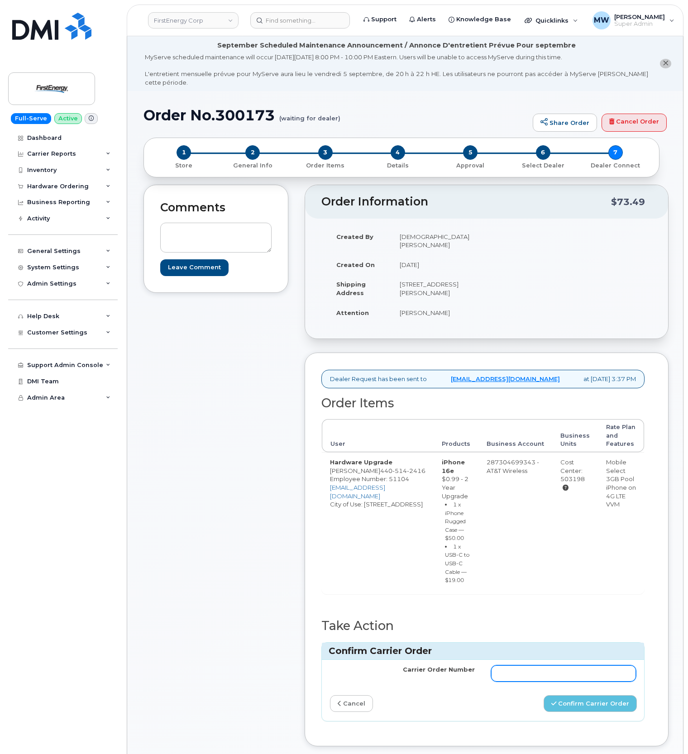
drag, startPoint x: 528, startPoint y: 670, endPoint x: 541, endPoint y: 674, distance: 14.3
click at [528, 670] on input "Carrier Order Number" at bounding box center [563, 673] width 145 height 16
paste input "10-173353451890610"
drag, startPoint x: 588, startPoint y: 703, endPoint x: 546, endPoint y: 704, distance: 42.5
click at [588, 704] on button "Confirm Carrier Order" at bounding box center [589, 703] width 93 height 17
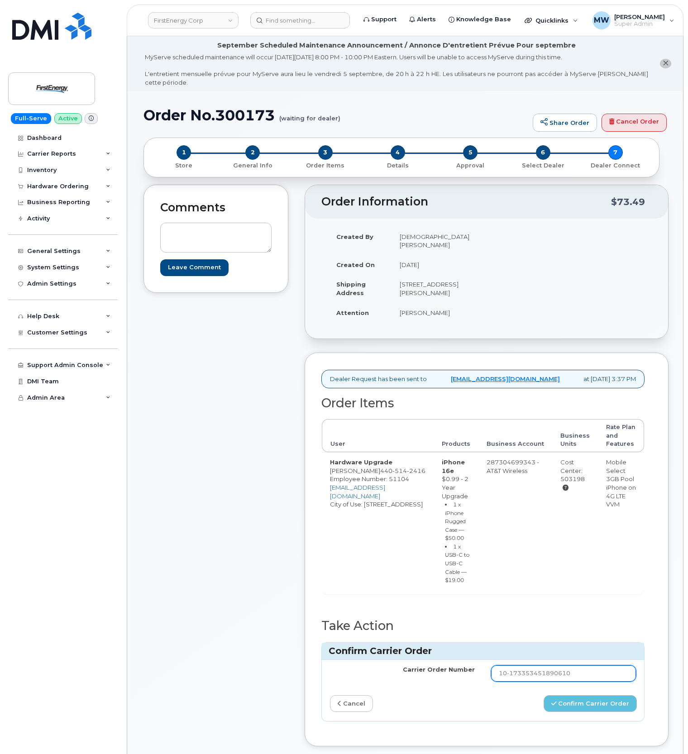
click at [498, 667] on input "10-173353451890610" at bounding box center [563, 673] width 145 height 16
type input "10-173353451890610"
click at [590, 695] on button "Confirm Carrier Order" at bounding box center [589, 703] width 93 height 17
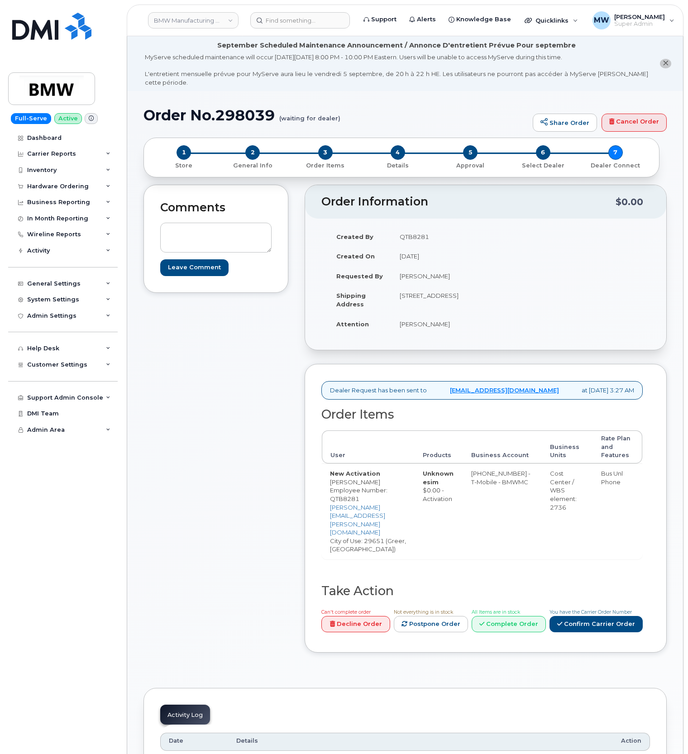
drag, startPoint x: 76, startPoint y: 185, endPoint x: 71, endPoint y: 204, distance: 20.1
click at [76, 185] on div "Hardware Ordering" at bounding box center [58, 186] width 62 height 7
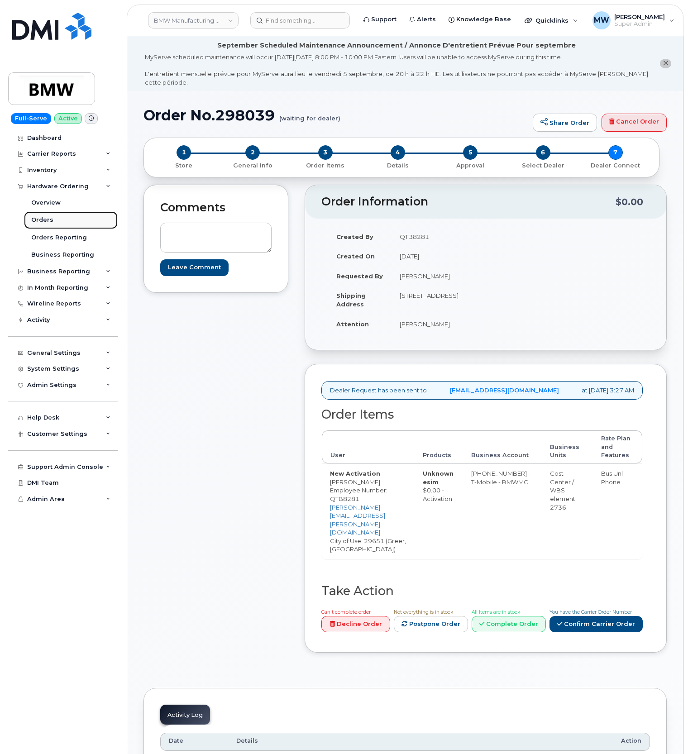
click at [57, 221] on link "Orders" at bounding box center [71, 219] width 94 height 17
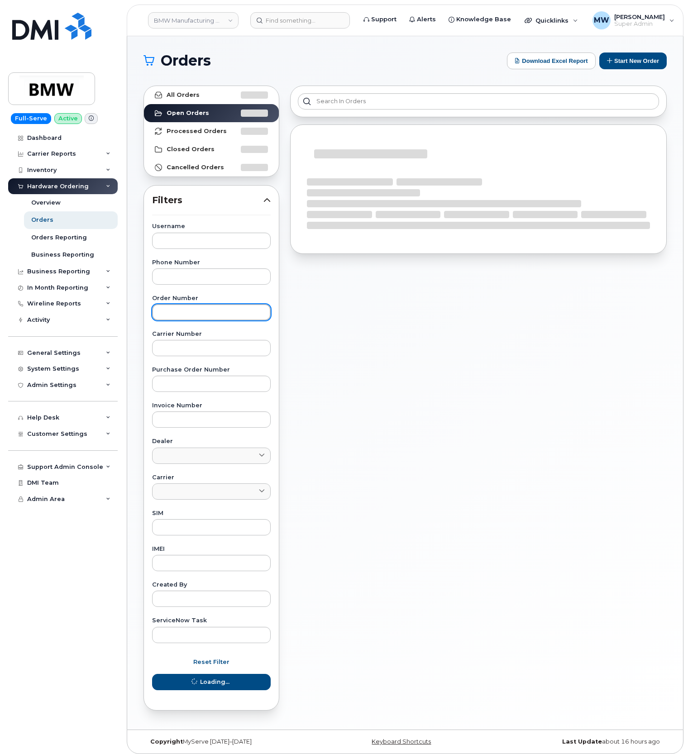
click at [195, 310] on input "text" at bounding box center [211, 312] width 119 height 16
paste input "298039"
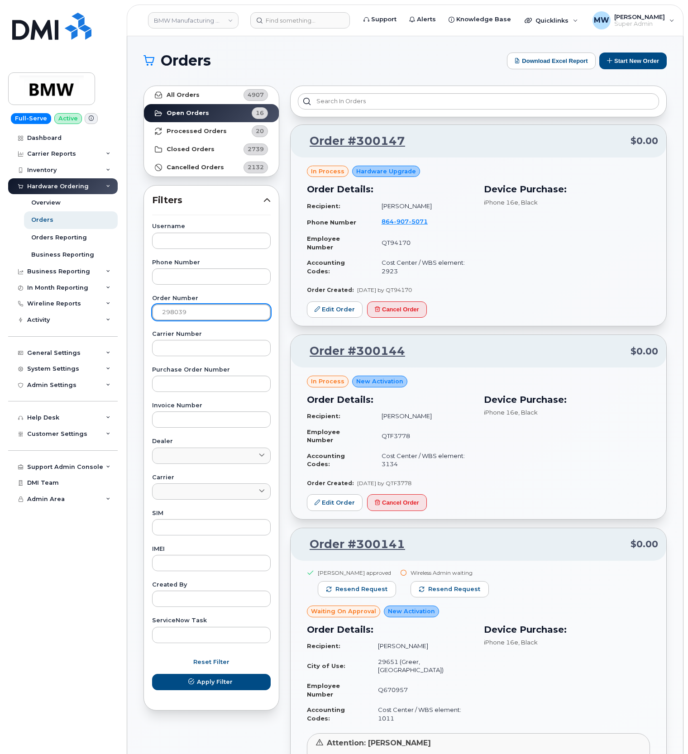
type input "298039"
click at [152, 674] on button "Apply Filter" at bounding box center [211, 682] width 119 height 16
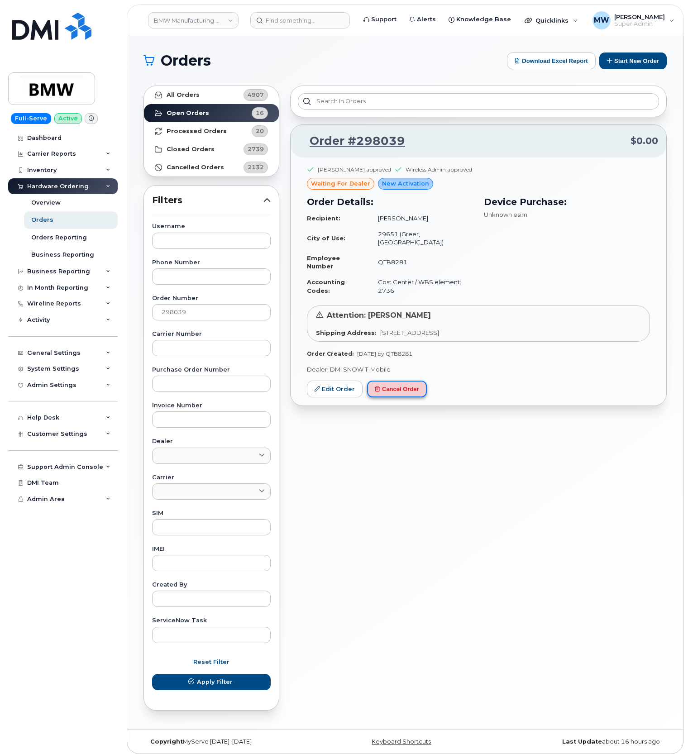
click at [399, 382] on button "Cancel Order" at bounding box center [397, 388] width 60 height 17
